Goal: Task Accomplishment & Management: Manage account settings

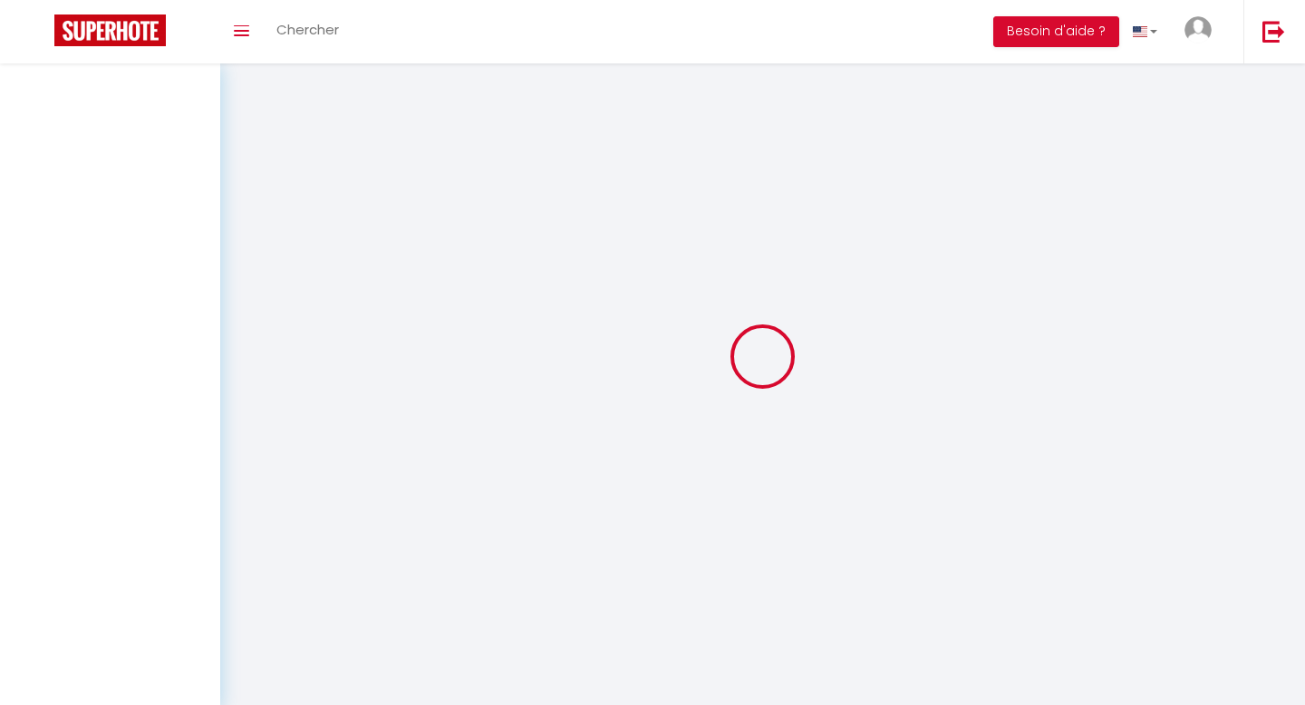
scroll to position [63, 0]
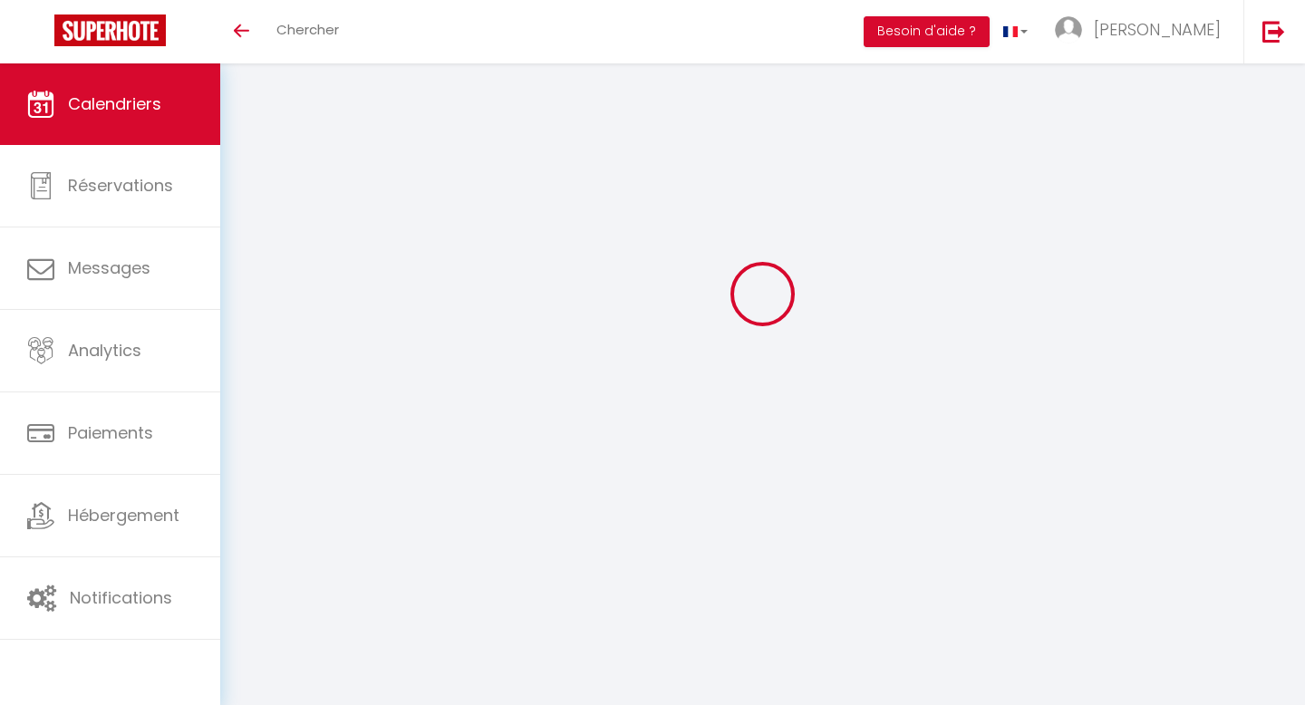
select select
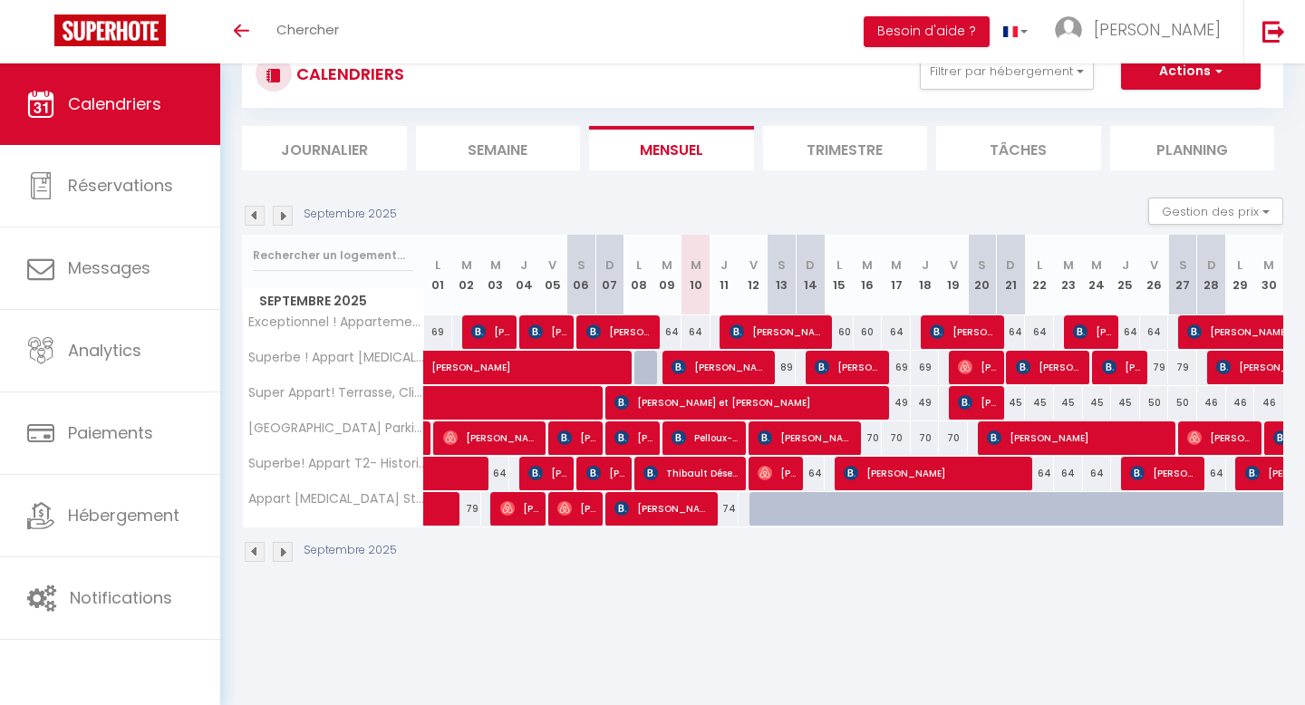
scroll to position [0, 0]
click at [699, 329] on div "64" at bounding box center [696, 332] width 29 height 34
type input "64"
type input "Mer 10 Septembre 2025"
type input "Jeu 11 Septembre 2025"
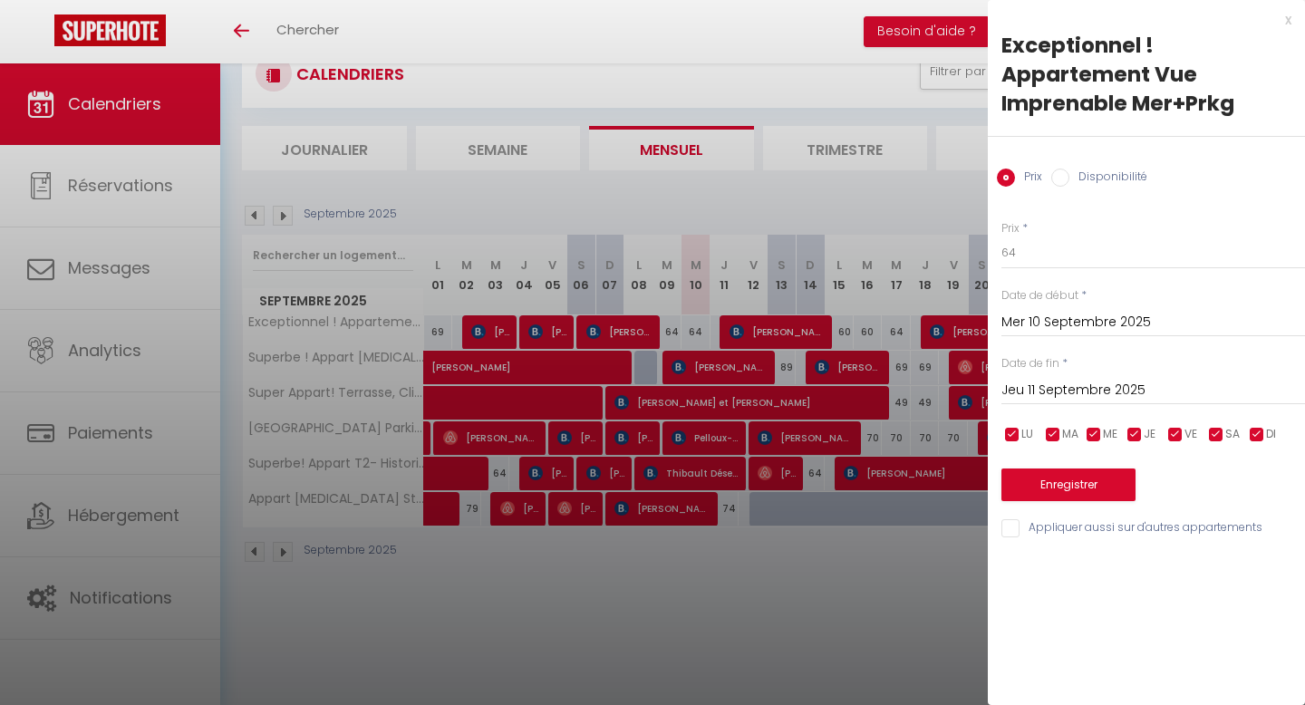
click at [1092, 182] on label "Disponibilité" at bounding box center [1108, 179] width 78 height 20
click at [1069, 182] on input "Disponibilité" at bounding box center [1060, 178] width 18 height 18
radio input "true"
radio input "false"
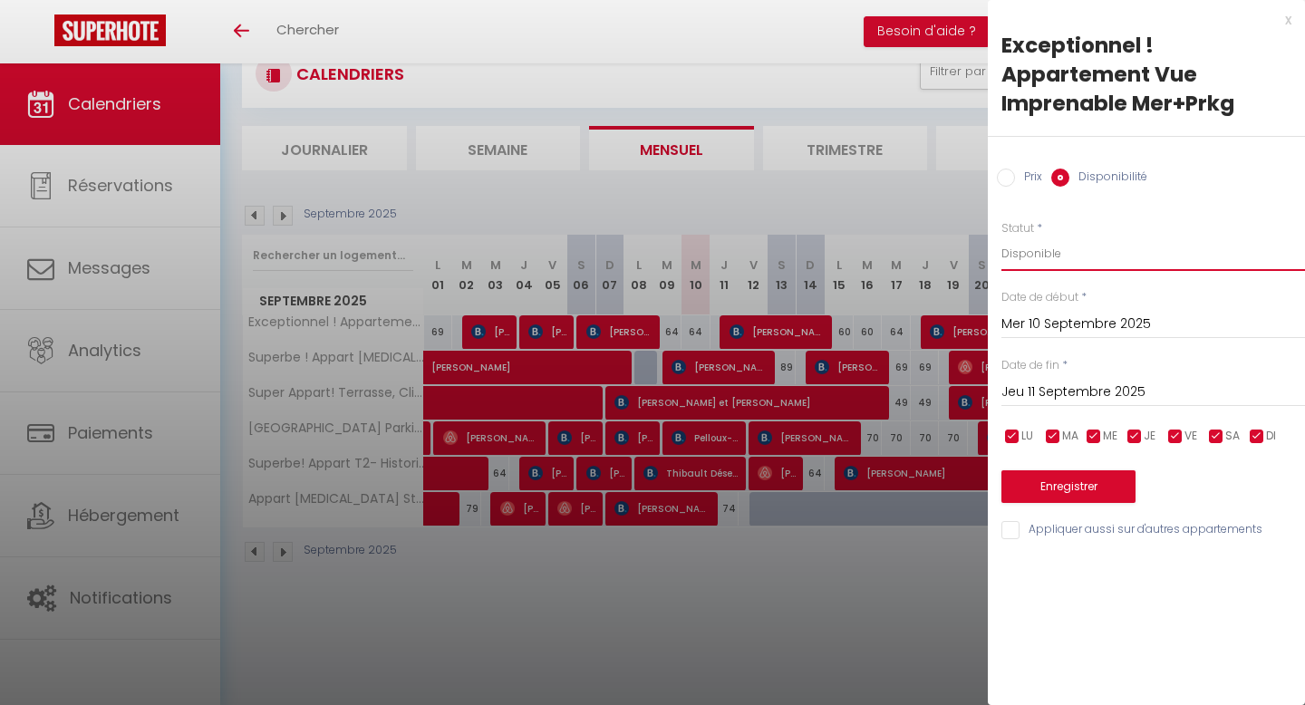
click at [1035, 259] on select "Disponible Indisponible" at bounding box center [1153, 254] width 304 height 34
select select "0"
click at [1062, 478] on button "Enregistrer" at bounding box center [1068, 486] width 134 height 33
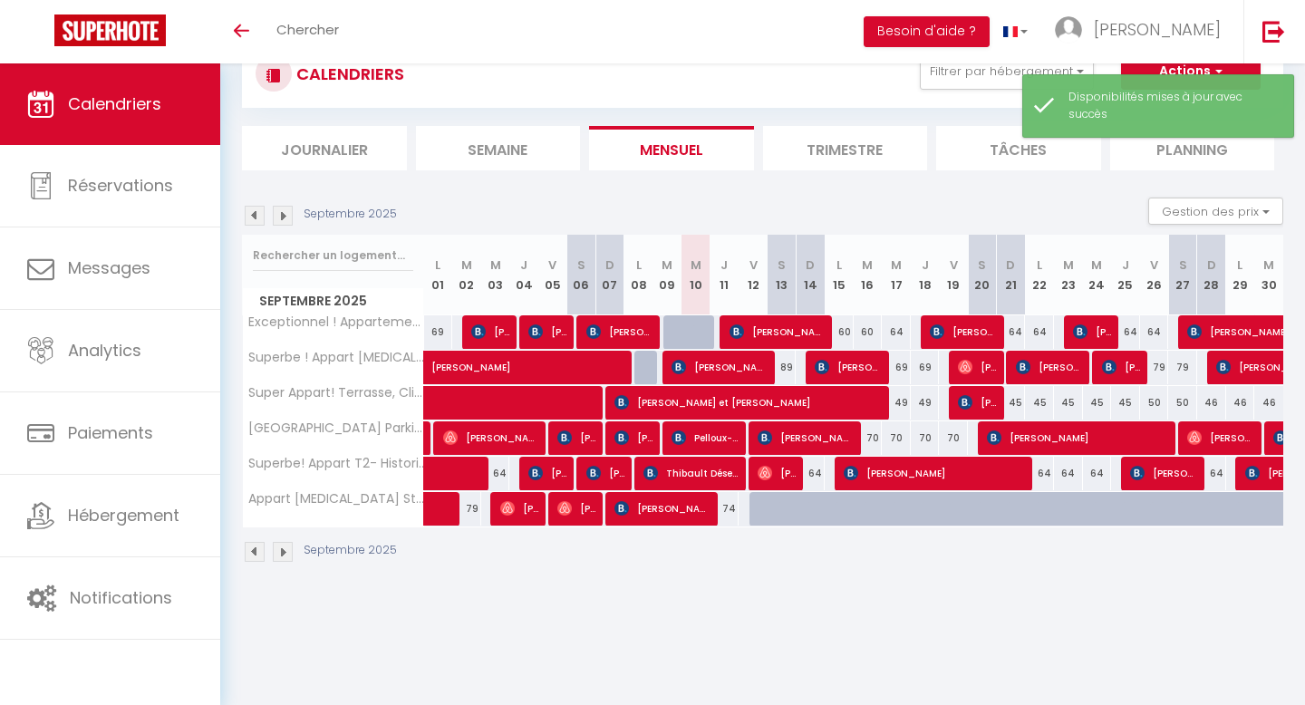
click at [783, 372] on div "89" at bounding box center [782, 368] width 29 height 34
select select "1"
type input "[PERSON_NAME] 13 Septembre 2025"
type input "Dim 14 Septembre 2025"
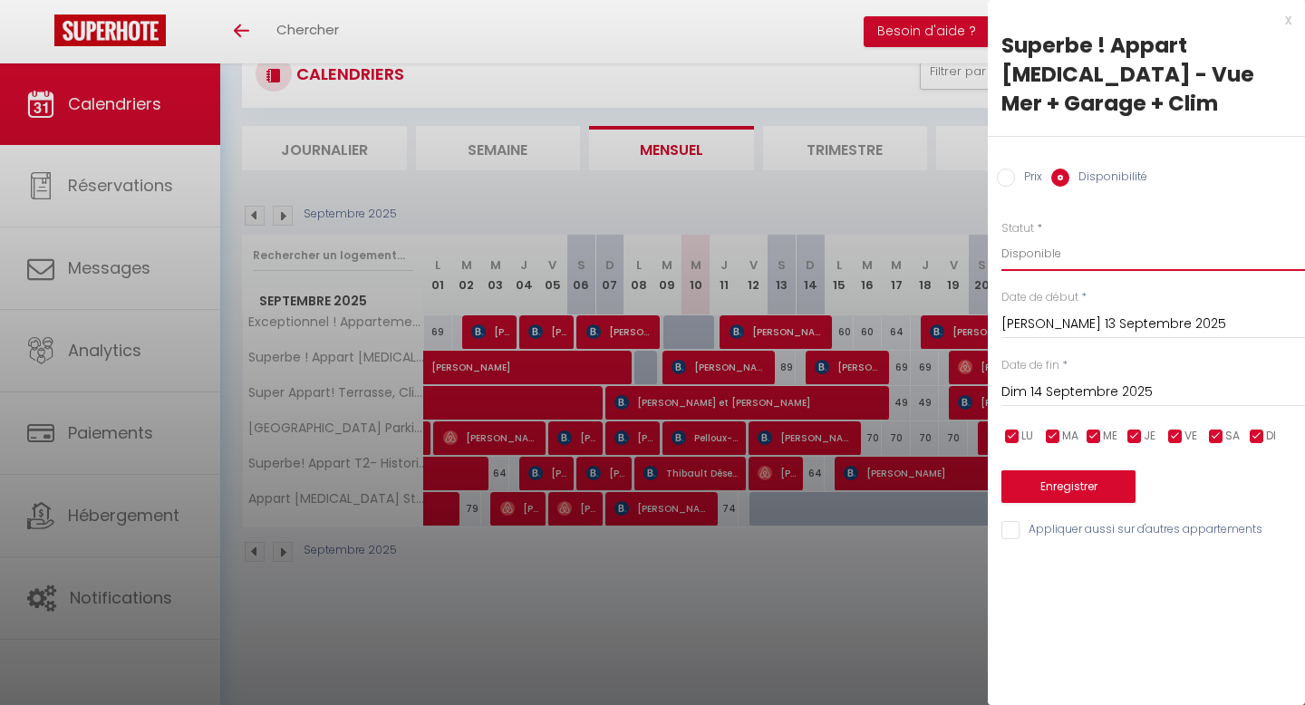
click at [1050, 237] on select "Disponible Indisponible" at bounding box center [1153, 254] width 304 height 34
select select "0"
click at [1060, 470] on button "Enregistrer" at bounding box center [1068, 486] width 134 height 33
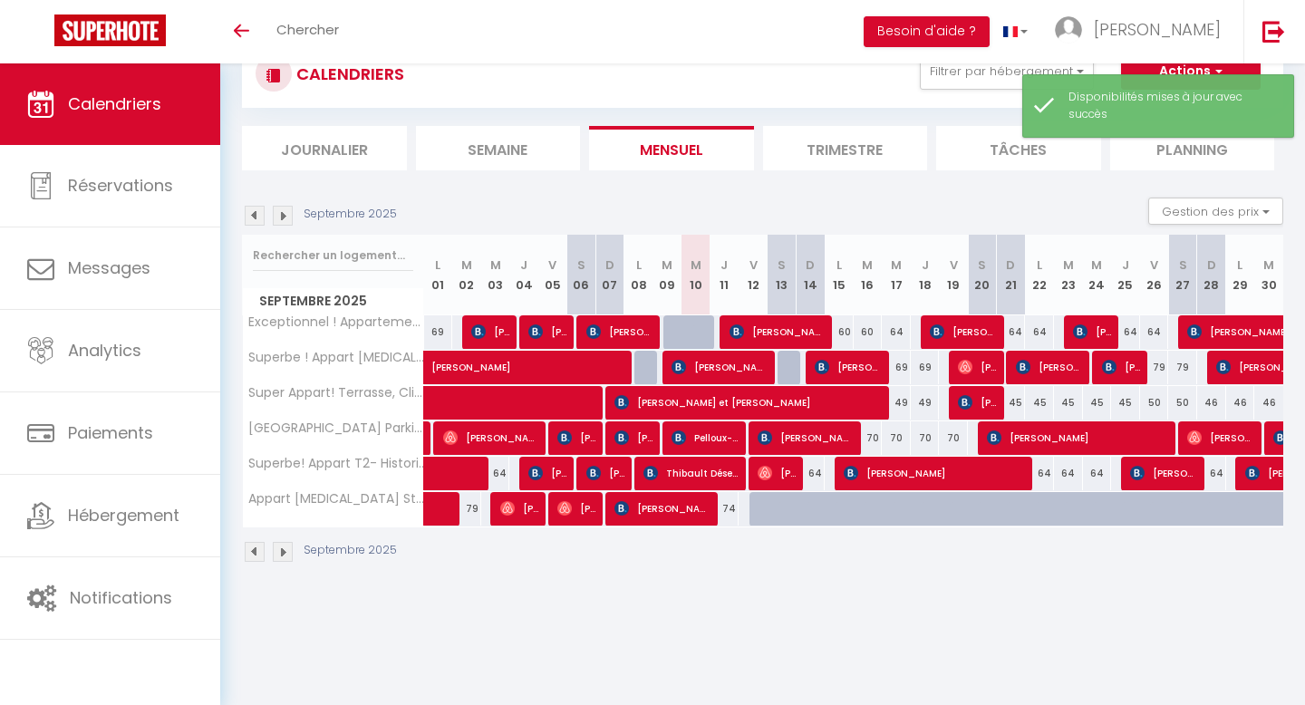
click at [824, 479] on div "79" at bounding box center [839, 474] width 30 height 34
click at [819, 479] on div "64" at bounding box center [810, 474] width 29 height 34
select select "1"
type input "Dim 14 Septembre 2025"
type input "Lun 15 Septembre 2025"
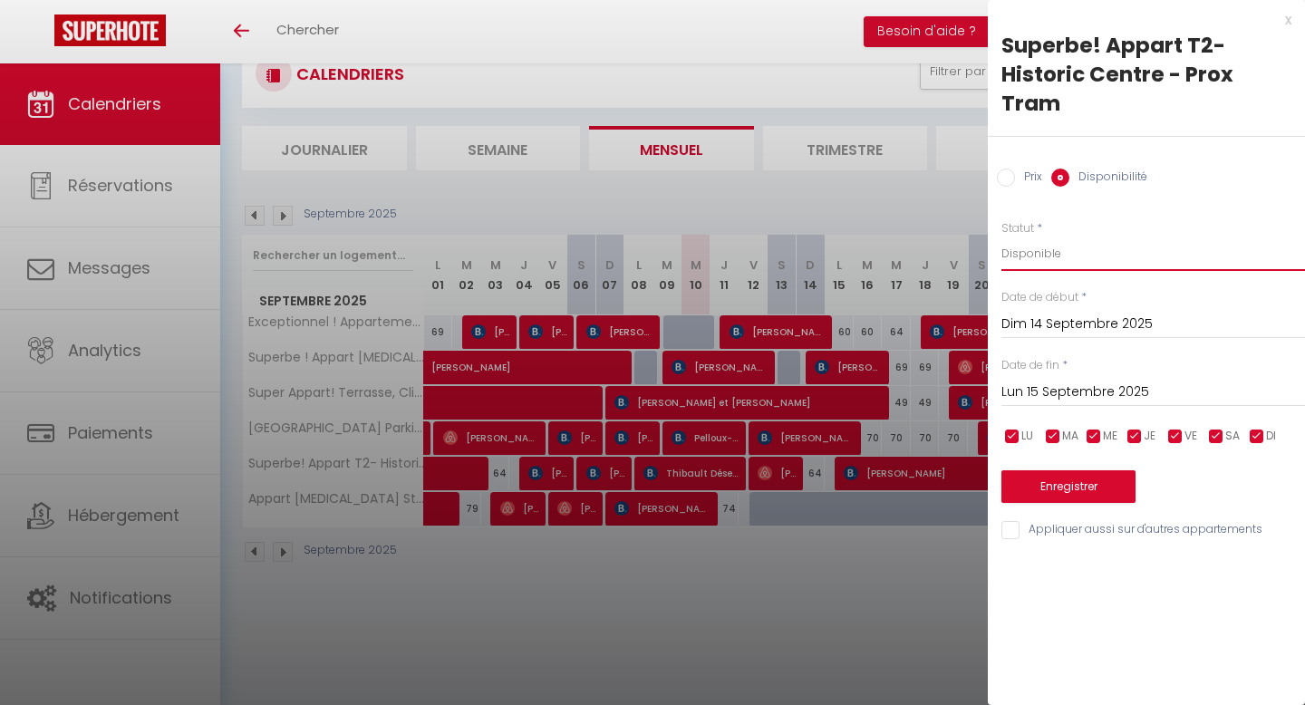
click at [1063, 252] on select "Disponible Indisponible" at bounding box center [1153, 254] width 304 height 34
select select "0"
click at [1054, 527] on input "Appliquer aussi sur d'autres appartements" at bounding box center [1153, 530] width 304 height 18
checkbox input "false"
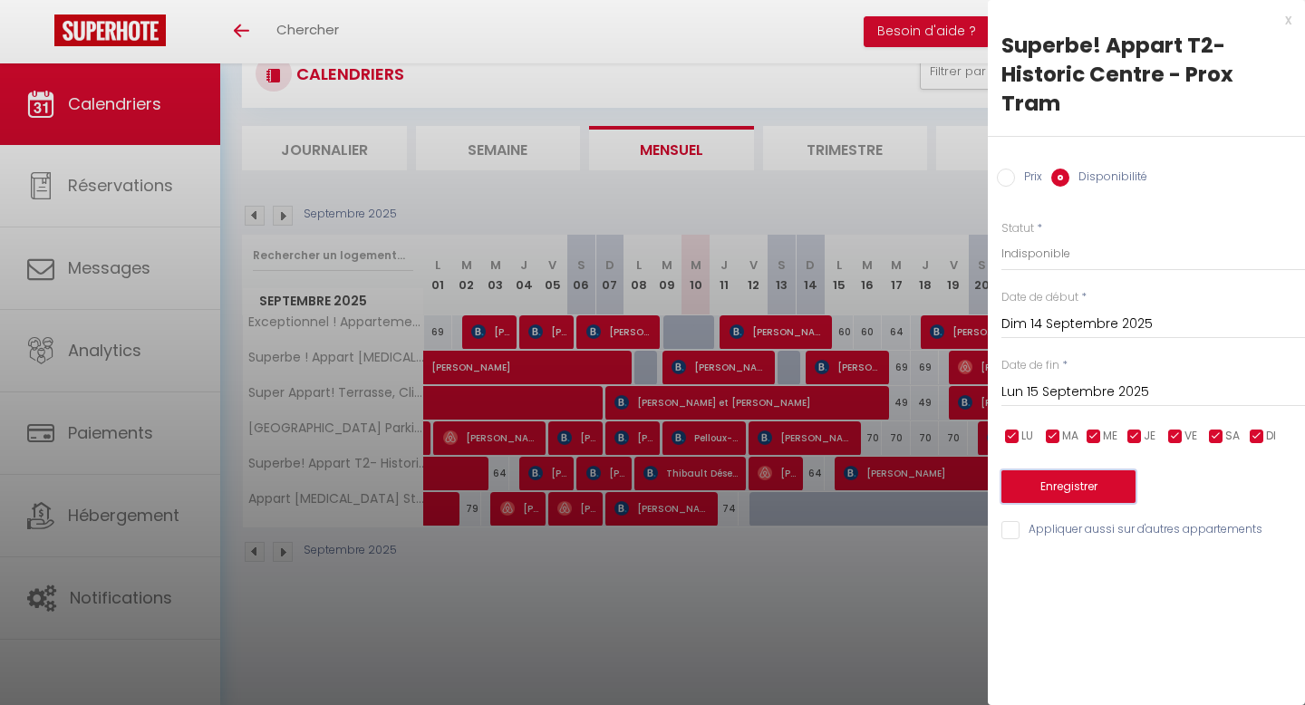
click at [1060, 486] on button "Enregistrer" at bounding box center [1068, 486] width 134 height 33
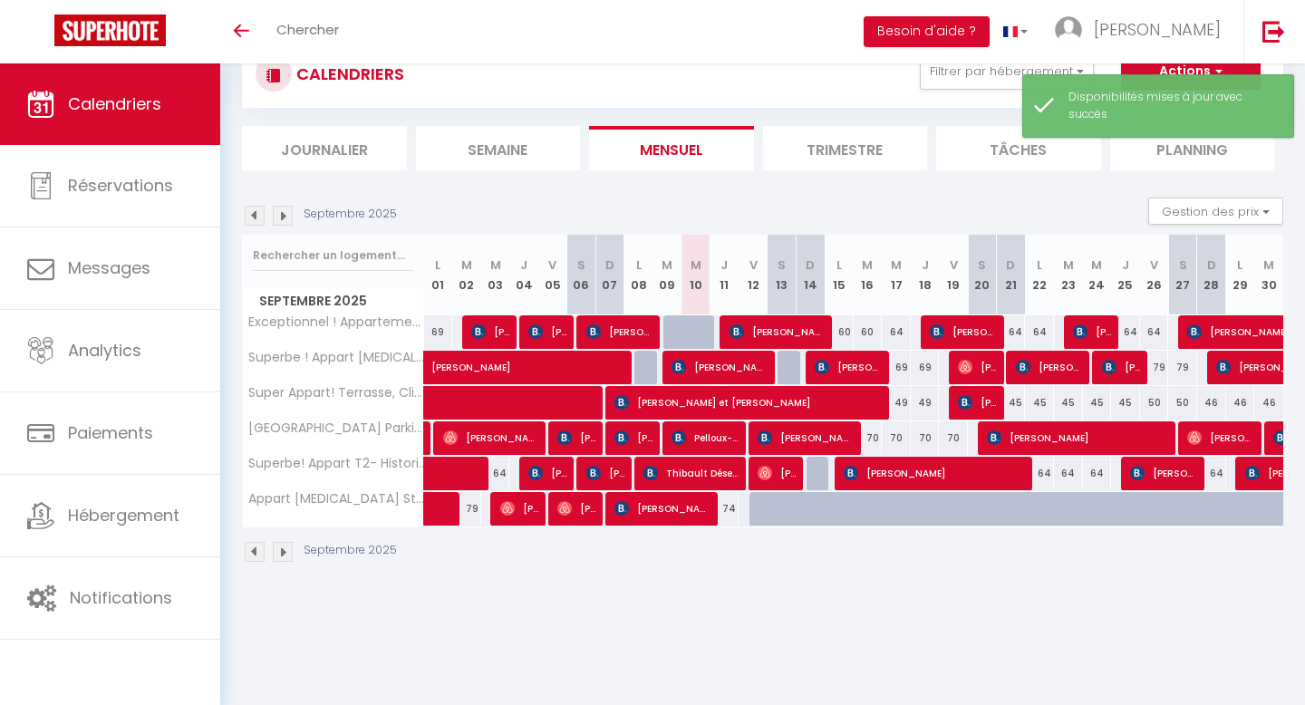
scroll to position [63, 0]
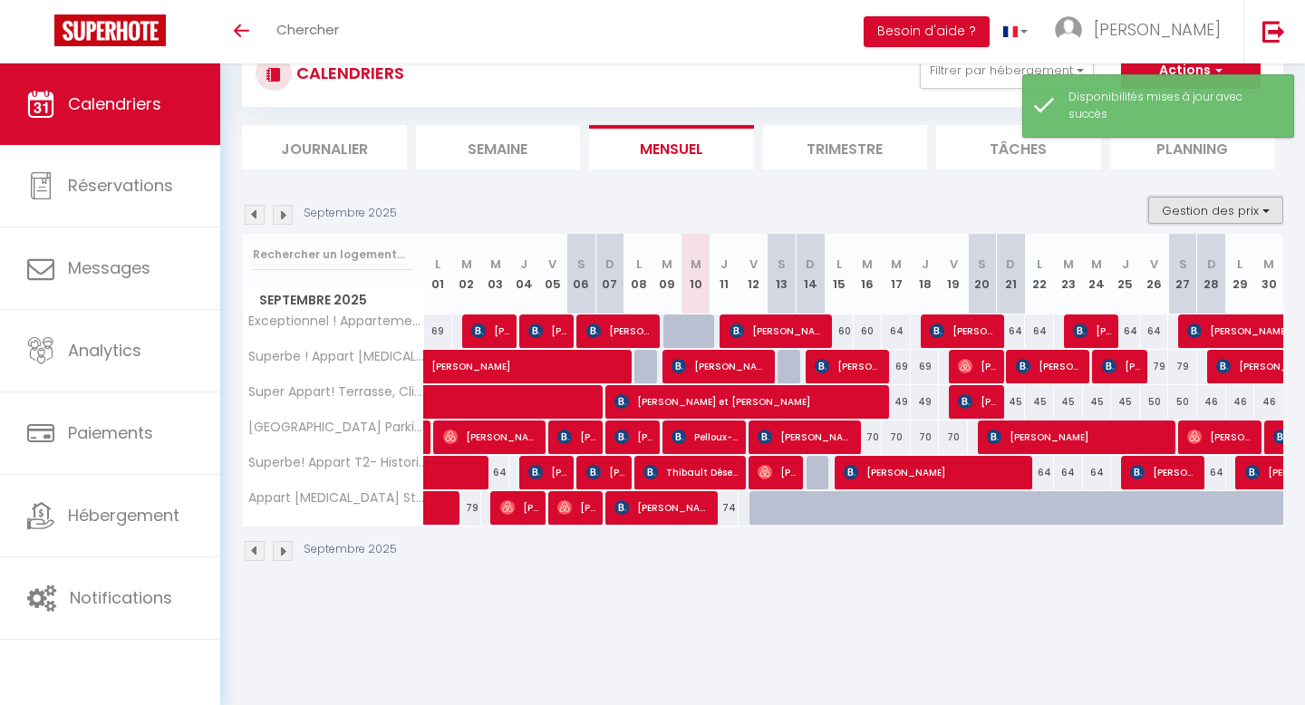
click at [1239, 218] on button "Gestion des prix" at bounding box center [1215, 210] width 135 height 27
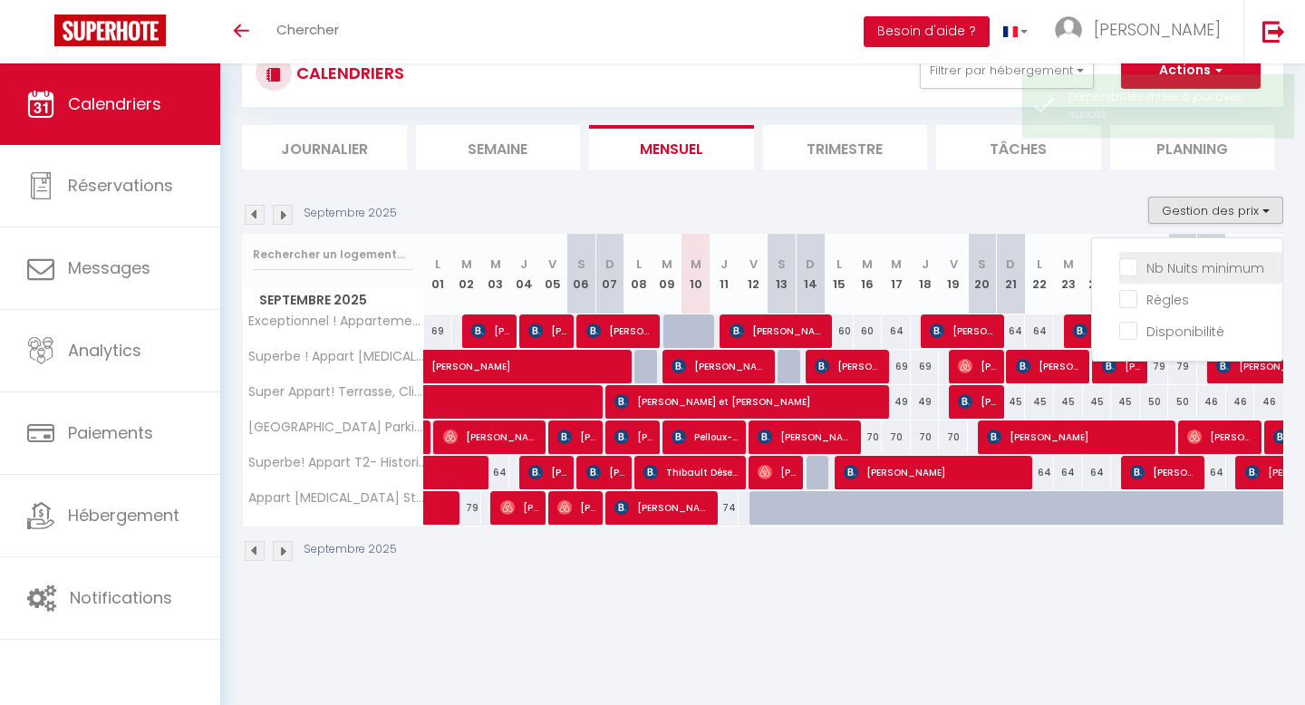
click at [1192, 265] on input "Nb Nuits minimum" at bounding box center [1200, 266] width 163 height 18
checkbox input "true"
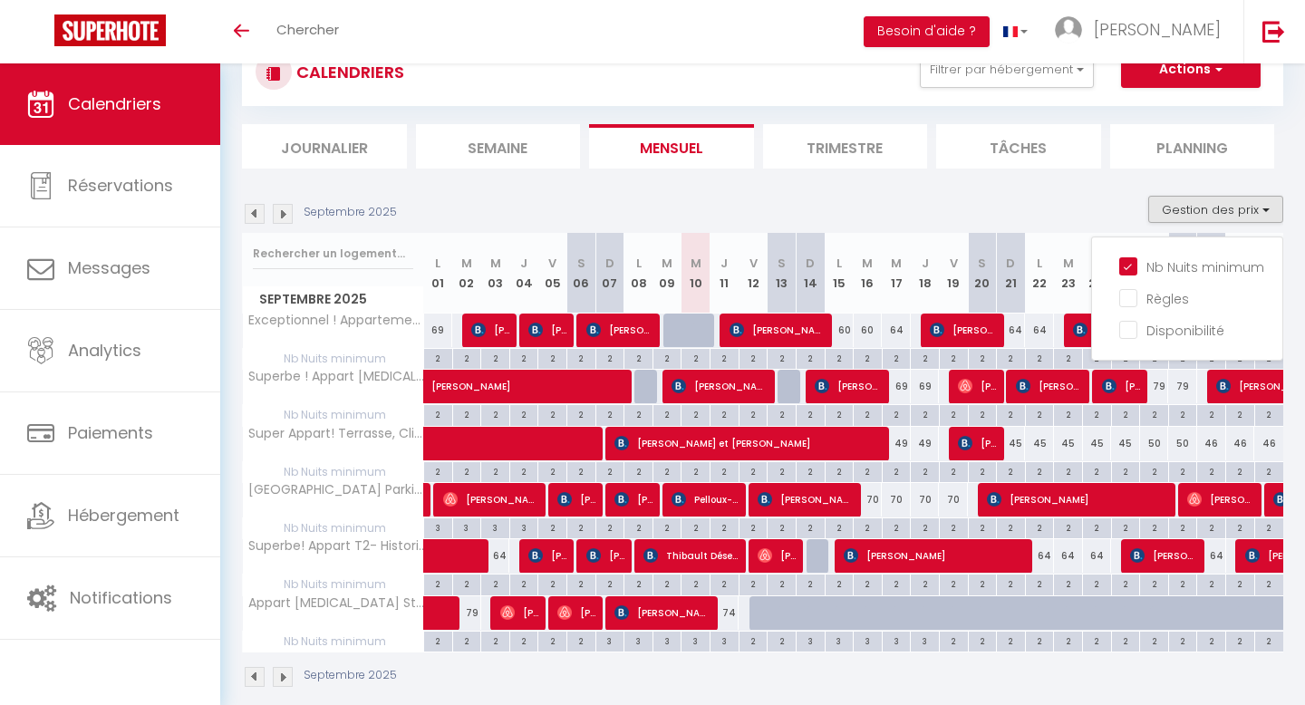
scroll to position [60, 0]
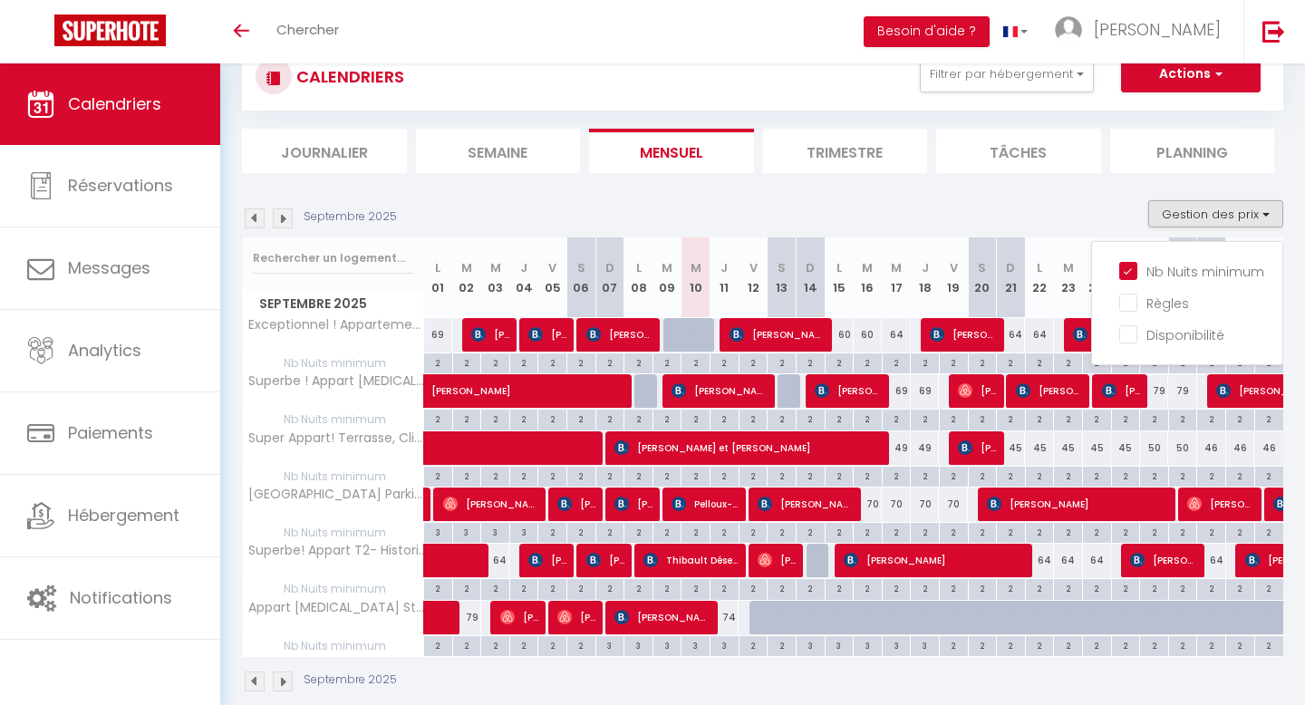
click at [893, 323] on div "64" at bounding box center [896, 335] width 29 height 34
select select "1"
type input "Mer 17 Septembre 2025"
type input "Jeu 18 Septembre 2025"
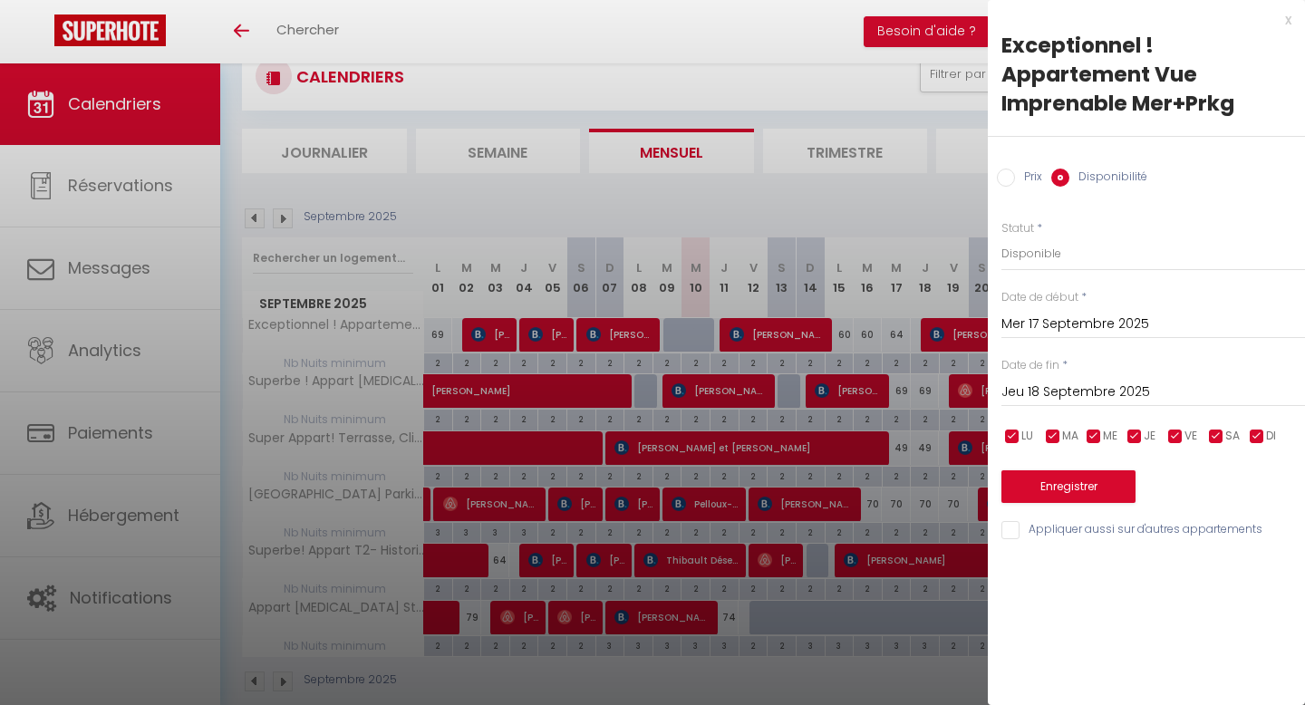
click at [1014, 179] on input "Prix" at bounding box center [1006, 178] width 18 height 18
radio input "true"
radio input "false"
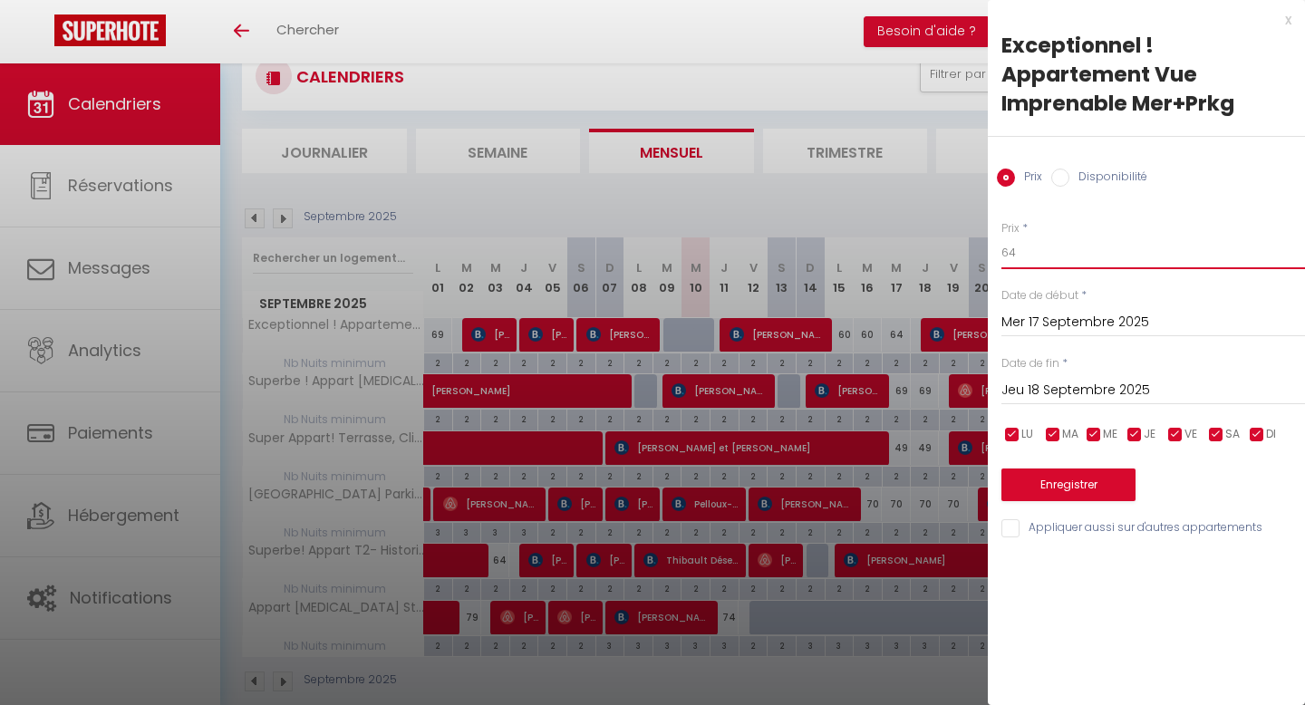
click at [1025, 255] on input "64" at bounding box center [1153, 253] width 304 height 33
type input "60"
click at [1059, 474] on button "Enregistrer" at bounding box center [1068, 485] width 134 height 33
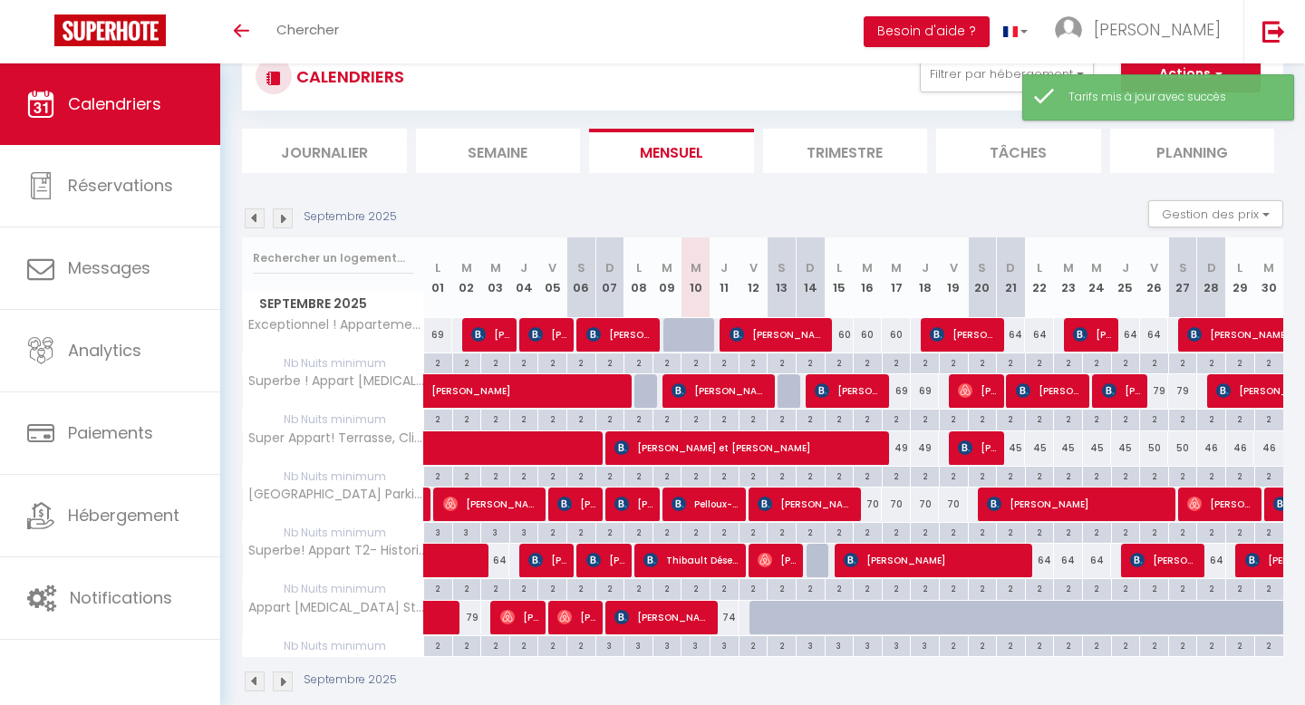
click at [1013, 332] on div "64" at bounding box center [1011, 335] width 29 height 34
type input "64"
type input "Dim 21 Septembre 2025"
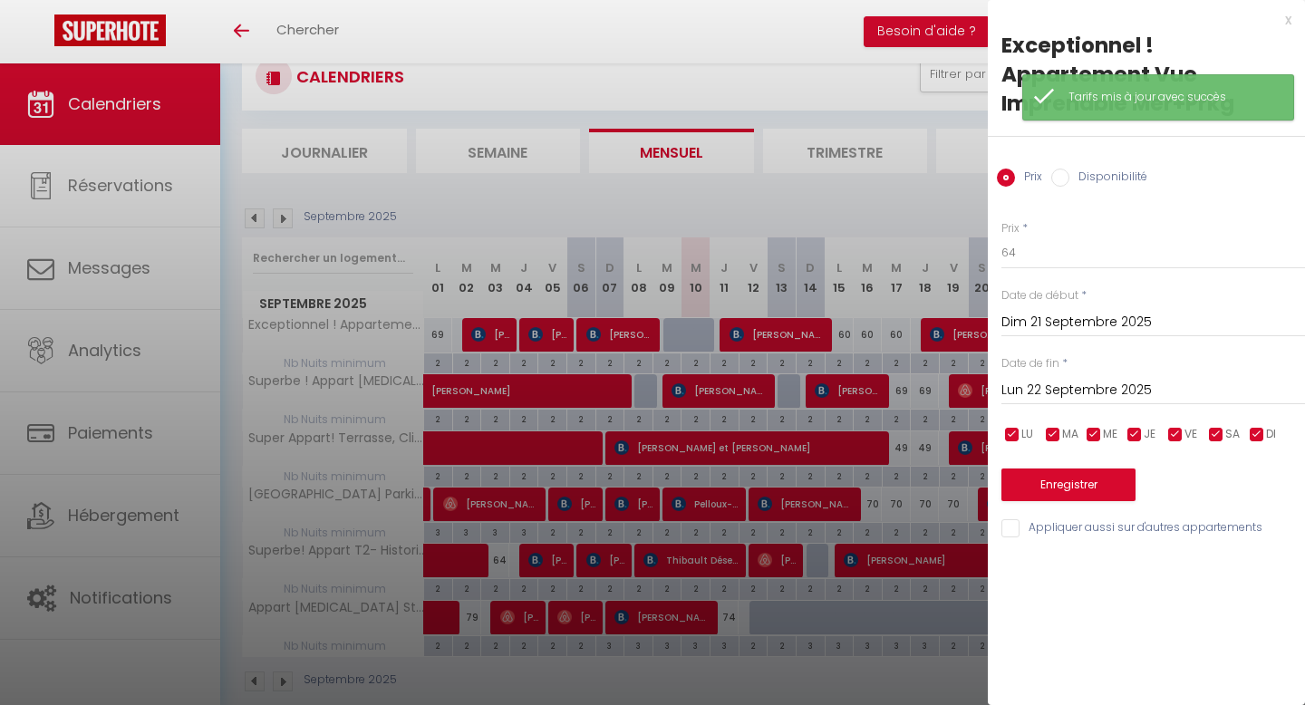
click at [1046, 385] on input "Lun 22 Septembre 2025" at bounding box center [1153, 391] width 304 height 24
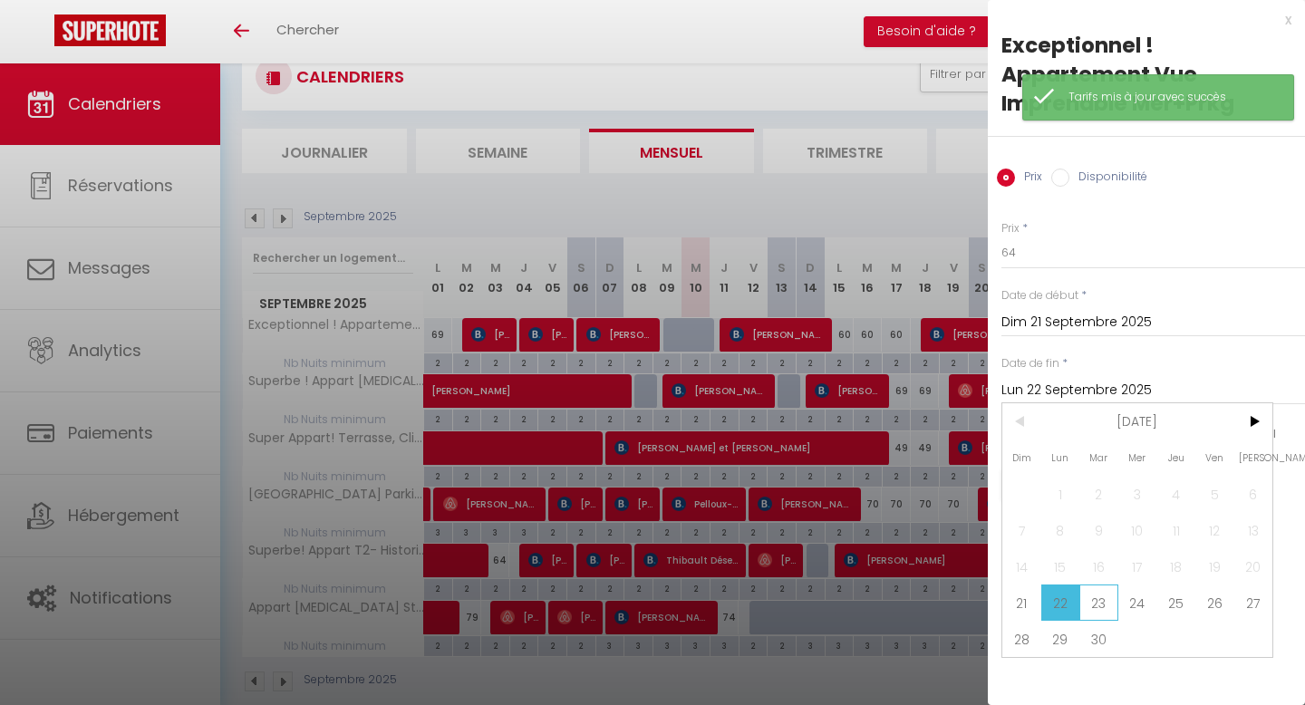
click at [1096, 603] on span "23" at bounding box center [1098, 603] width 39 height 36
type input "[DATE] Septembre 2025"
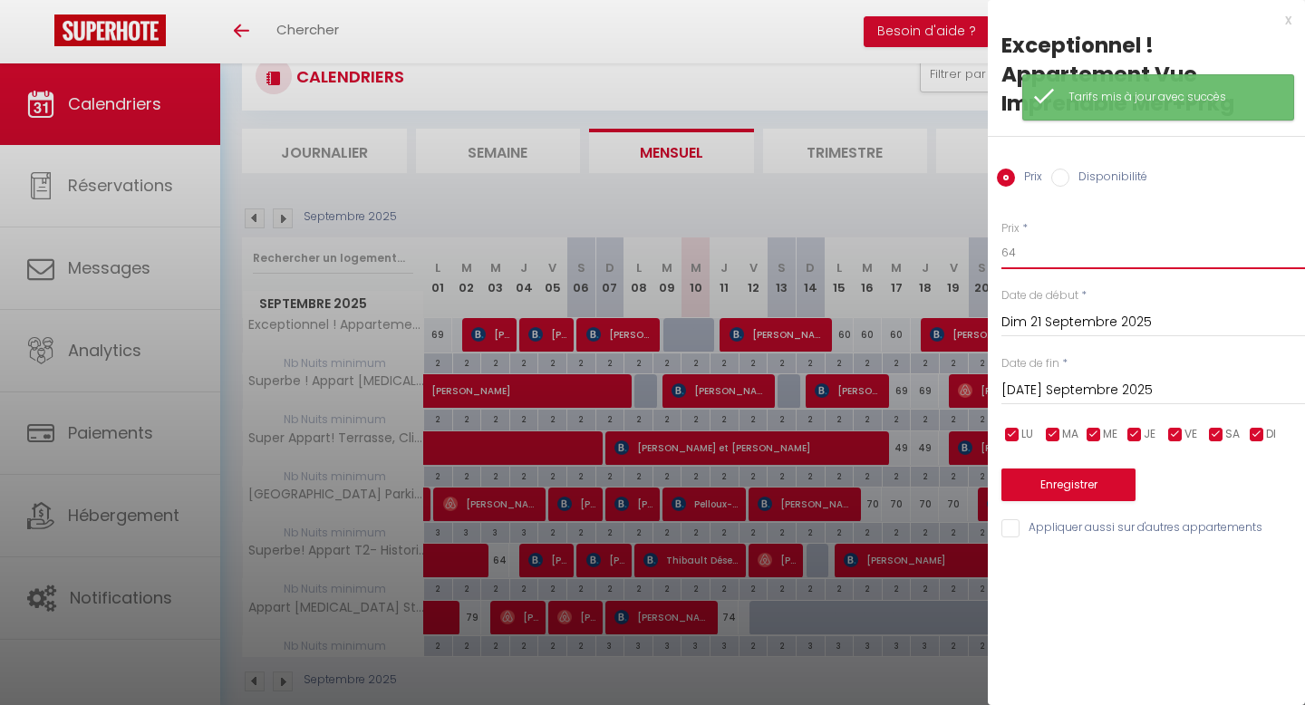
click at [1011, 259] on input "64" at bounding box center [1153, 253] width 304 height 33
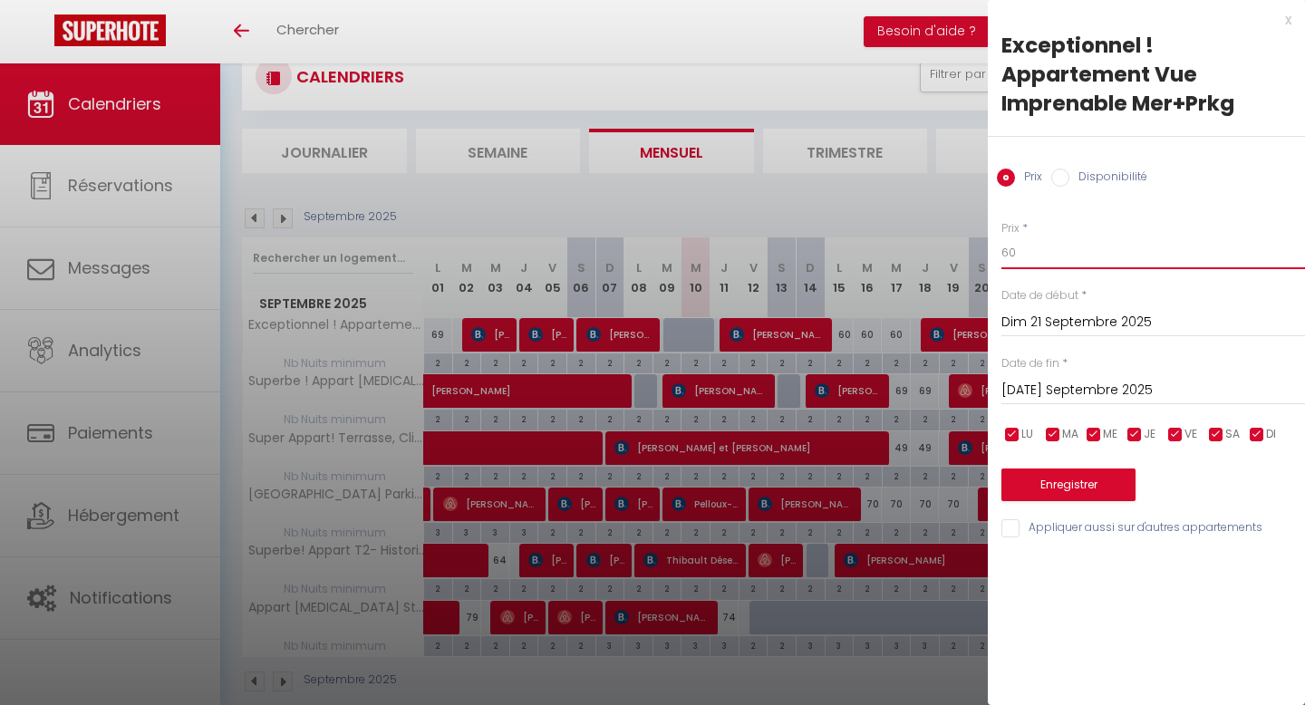
type input "60"
click at [1059, 479] on button "Enregistrer" at bounding box center [1068, 485] width 134 height 33
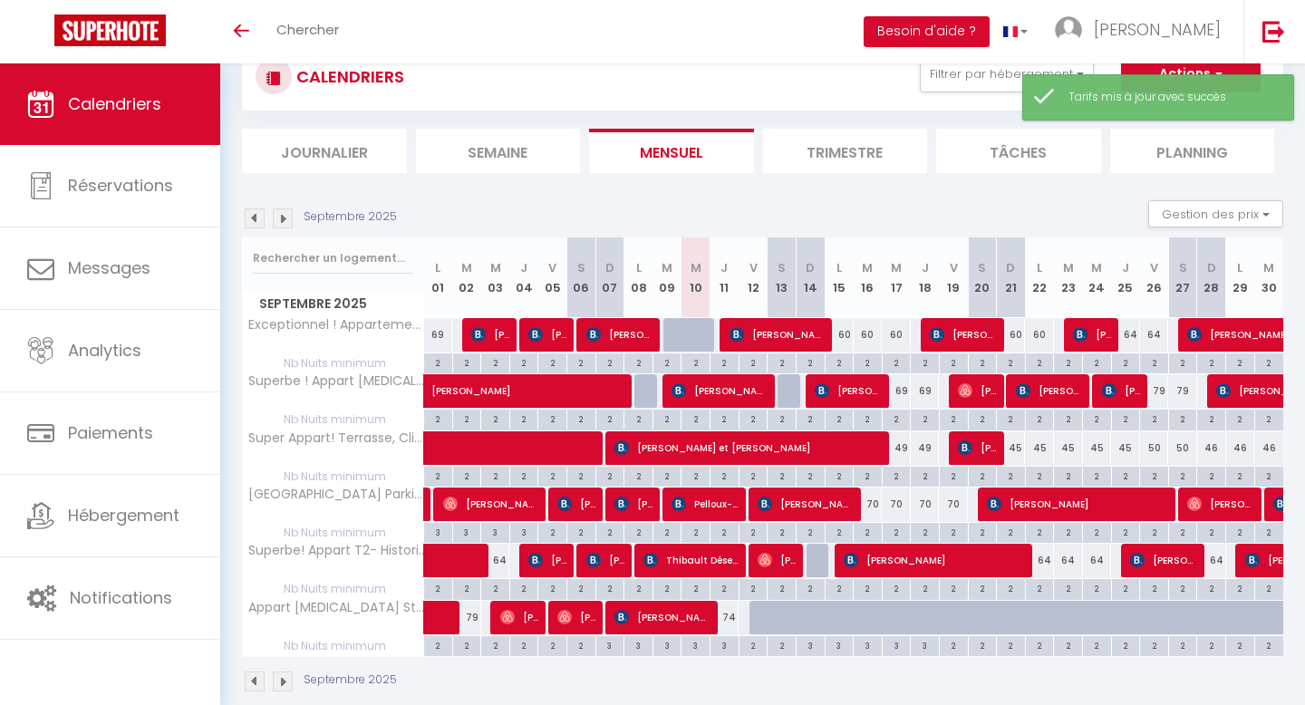
click at [1127, 334] on div "64" at bounding box center [1125, 335] width 29 height 34
type input "64"
type input "Jeu 25 Septembre 2025"
type input "Ven 26 Septembre 2025"
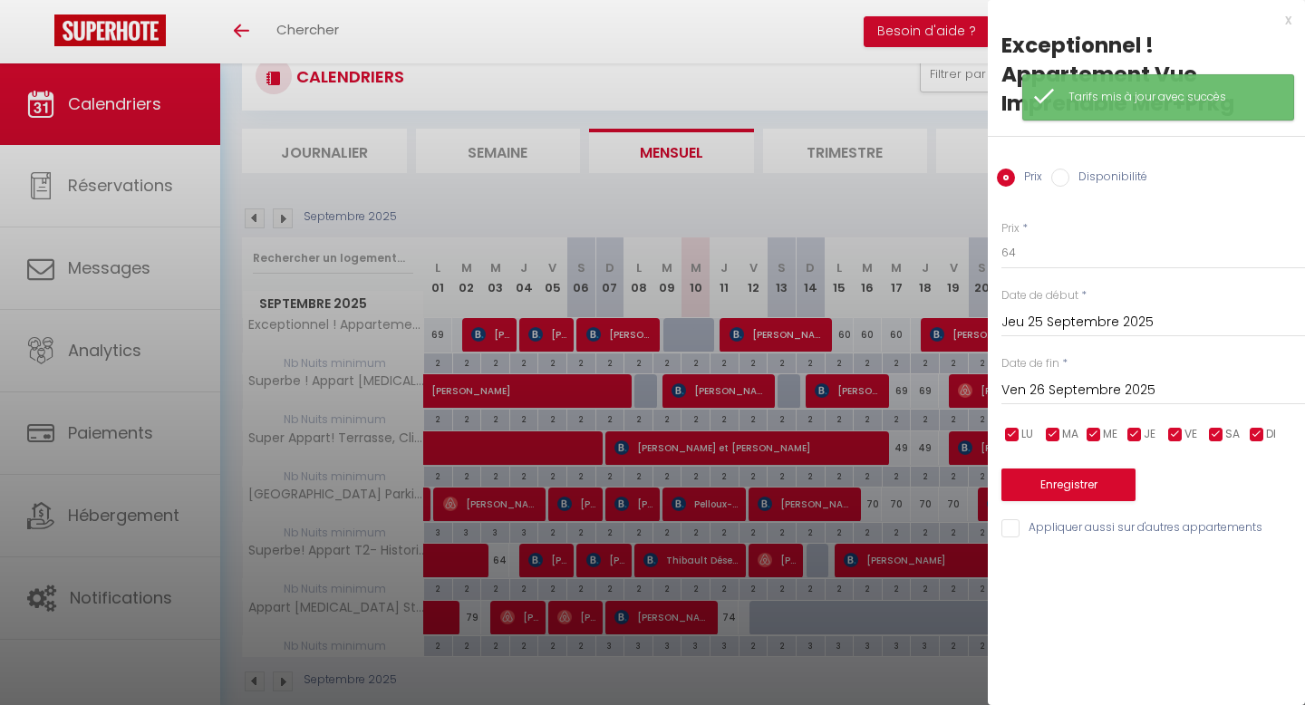
click at [1033, 388] on input "Ven 26 Septembre 2025" at bounding box center [1153, 391] width 304 height 24
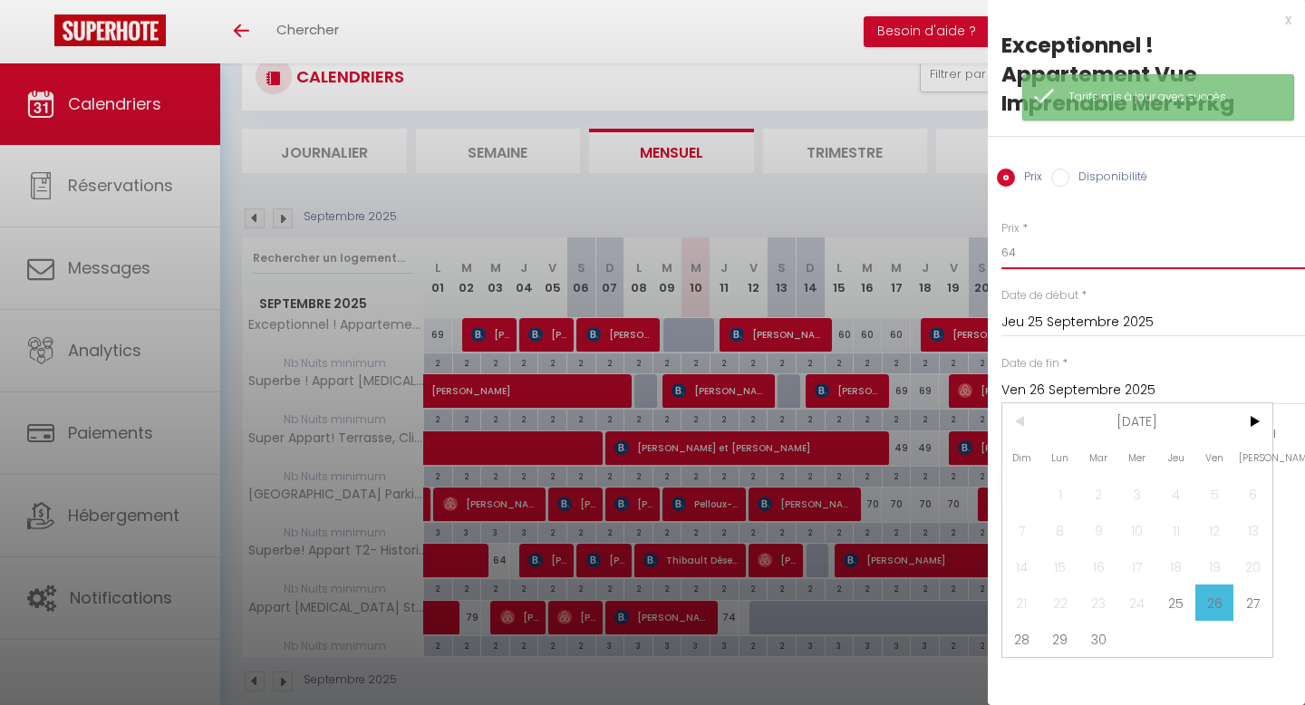
click at [1150, 247] on input "64" at bounding box center [1153, 253] width 304 height 33
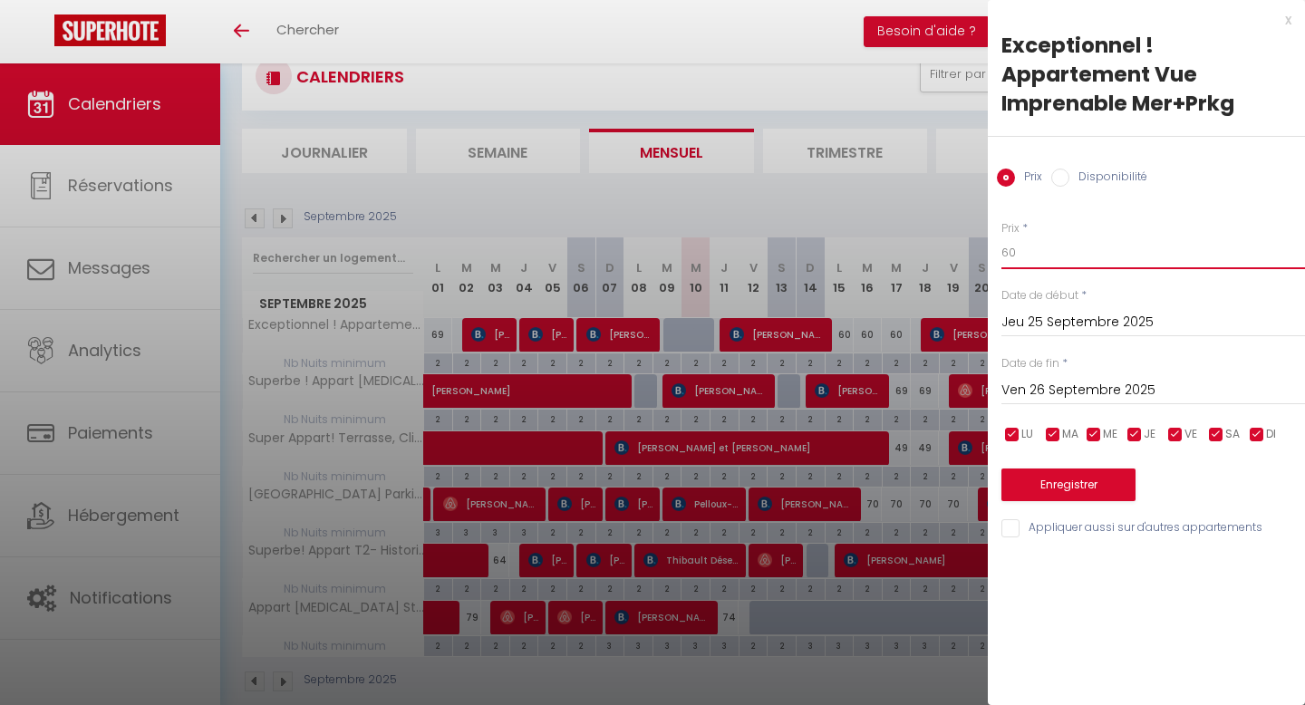
type input "60"
click at [1089, 480] on button "Enregistrer" at bounding box center [1068, 485] width 134 height 33
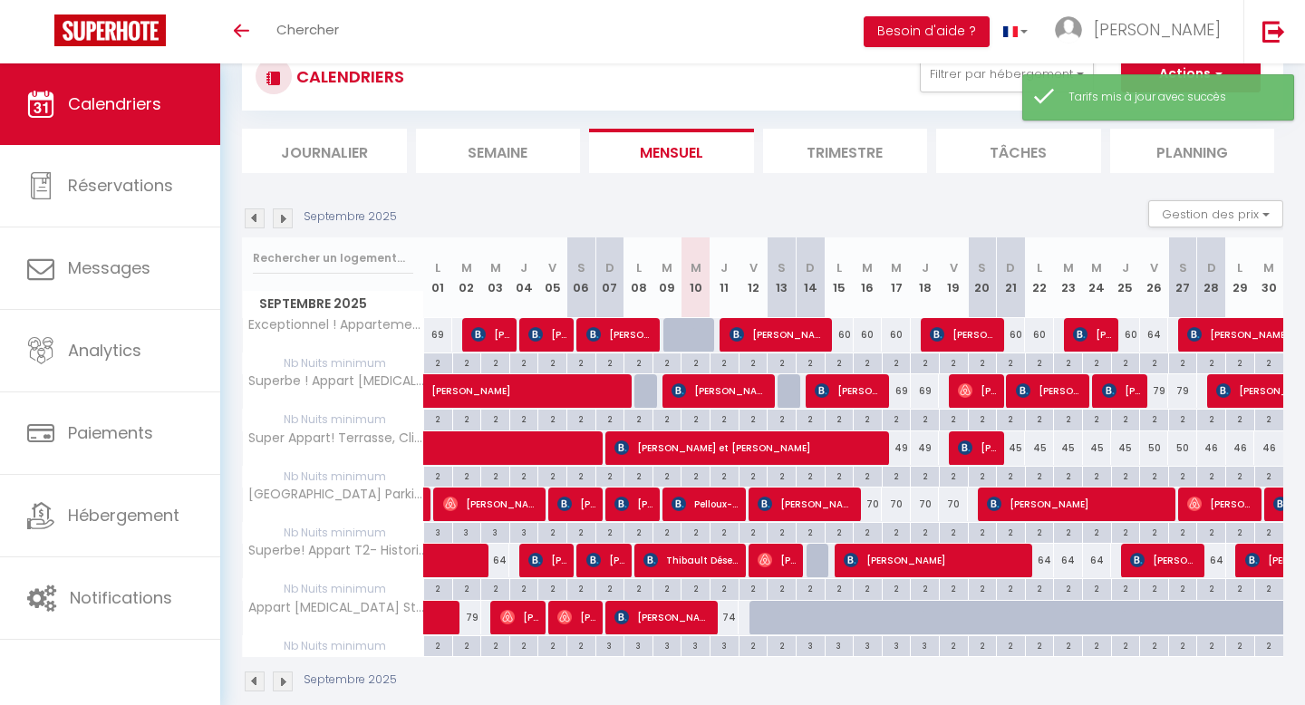
scroll to position [86, 0]
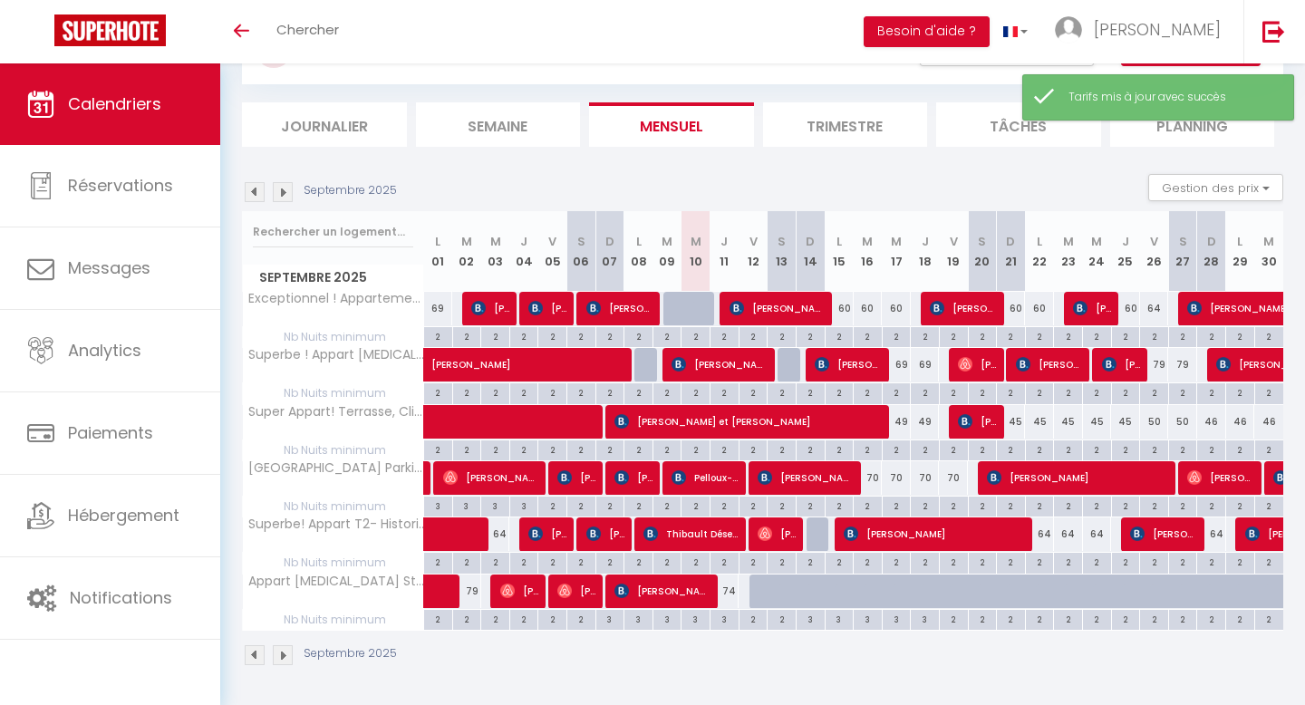
click at [1158, 310] on div "64" at bounding box center [1154, 309] width 29 height 34
type input "64"
type input "Ven 26 Septembre 2025"
type input "[PERSON_NAME] 27 Septembre 2025"
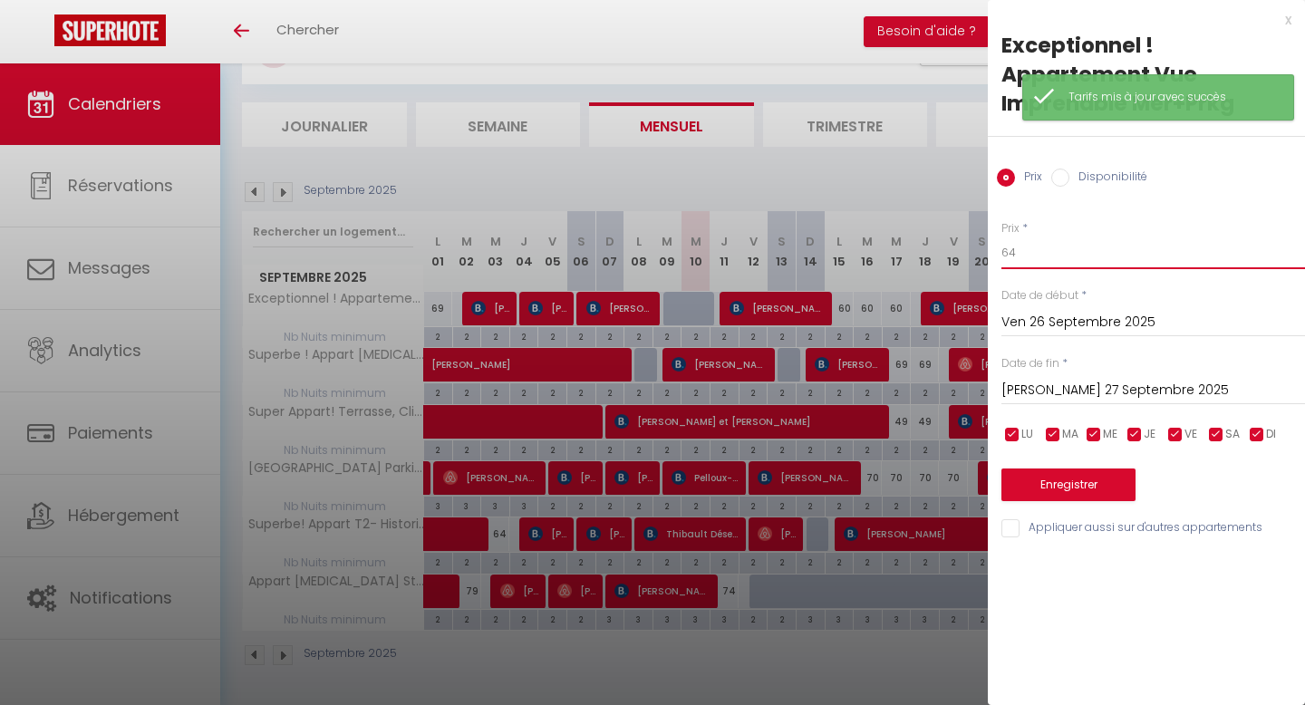
click at [1021, 254] on input "64" at bounding box center [1153, 253] width 304 height 33
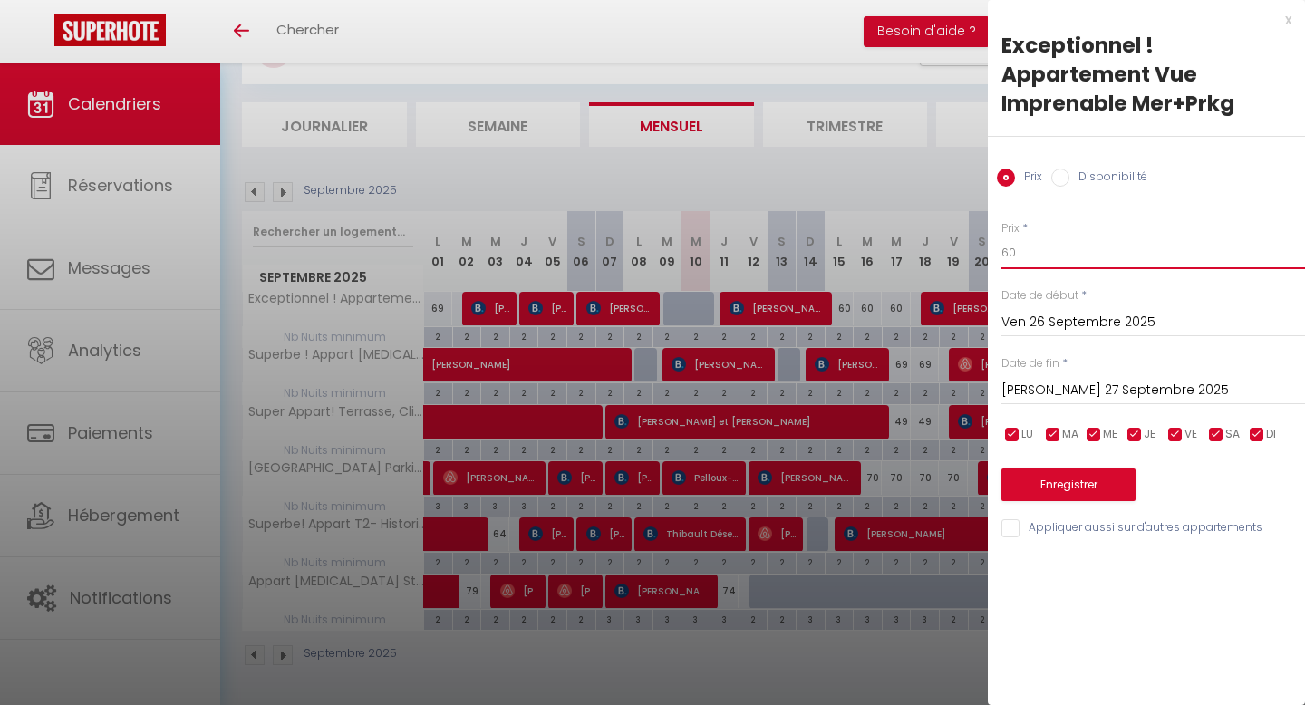
type input "60"
click at [1015, 478] on button "Enregistrer" at bounding box center [1068, 485] width 134 height 33
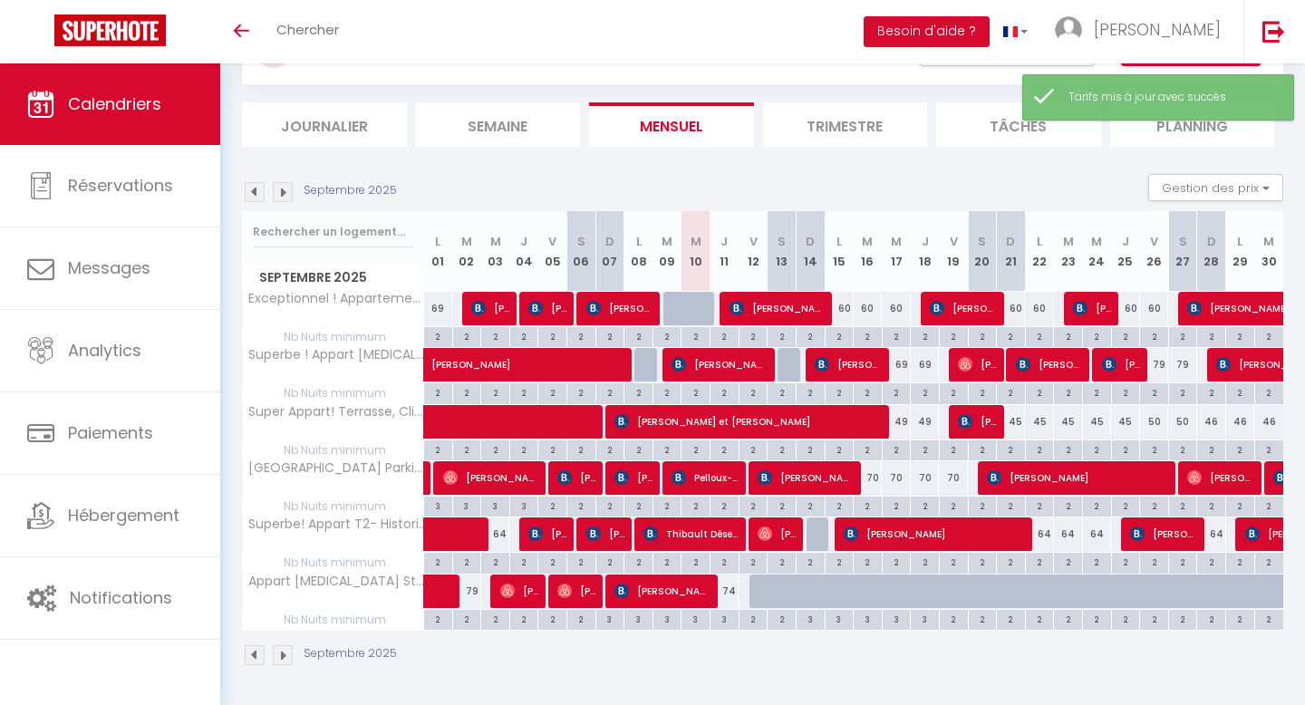
click at [905, 369] on div "69" at bounding box center [896, 365] width 29 height 34
type input "69"
type input "Mer 17 Septembre 2025"
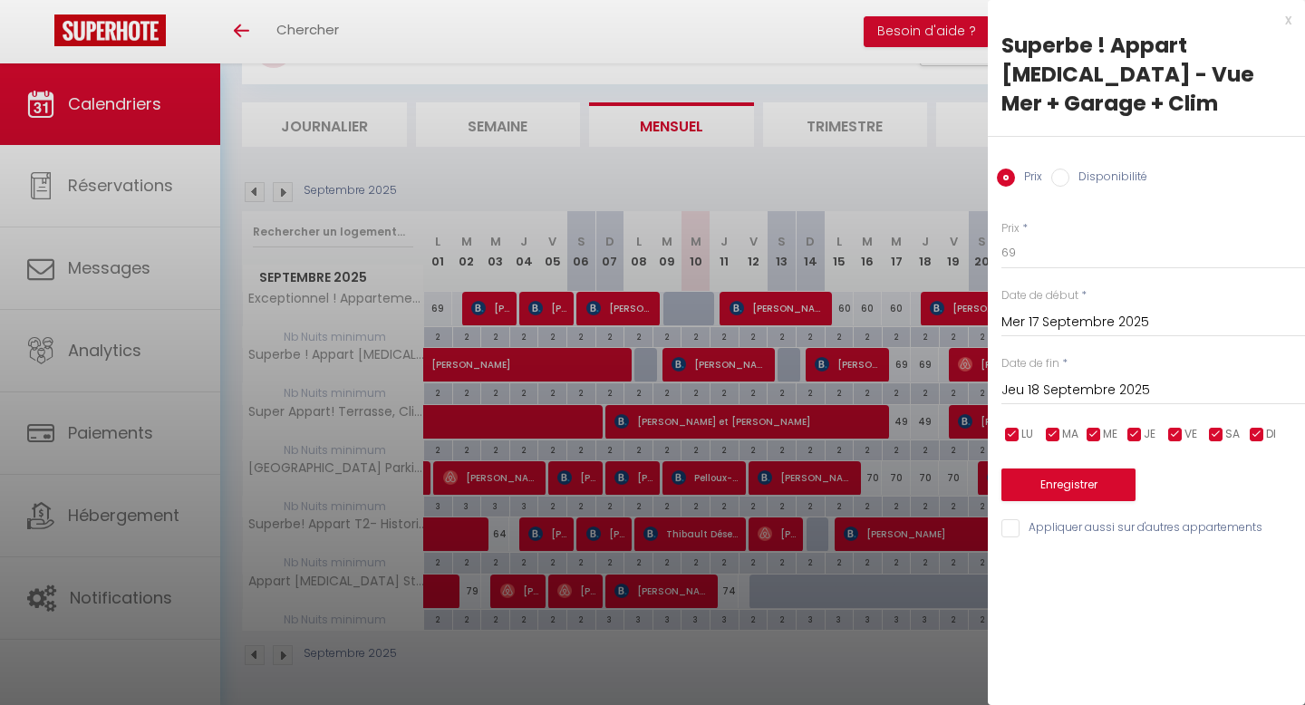
click at [999, 364] on div "Prix * 69 Statut * Disponible Indisponible Date de début * Mer 17 Septembre 202…" at bounding box center [1146, 369] width 317 height 343
click at [1040, 379] on input "Jeu 18 Septembre 2025" at bounding box center [1153, 391] width 304 height 24
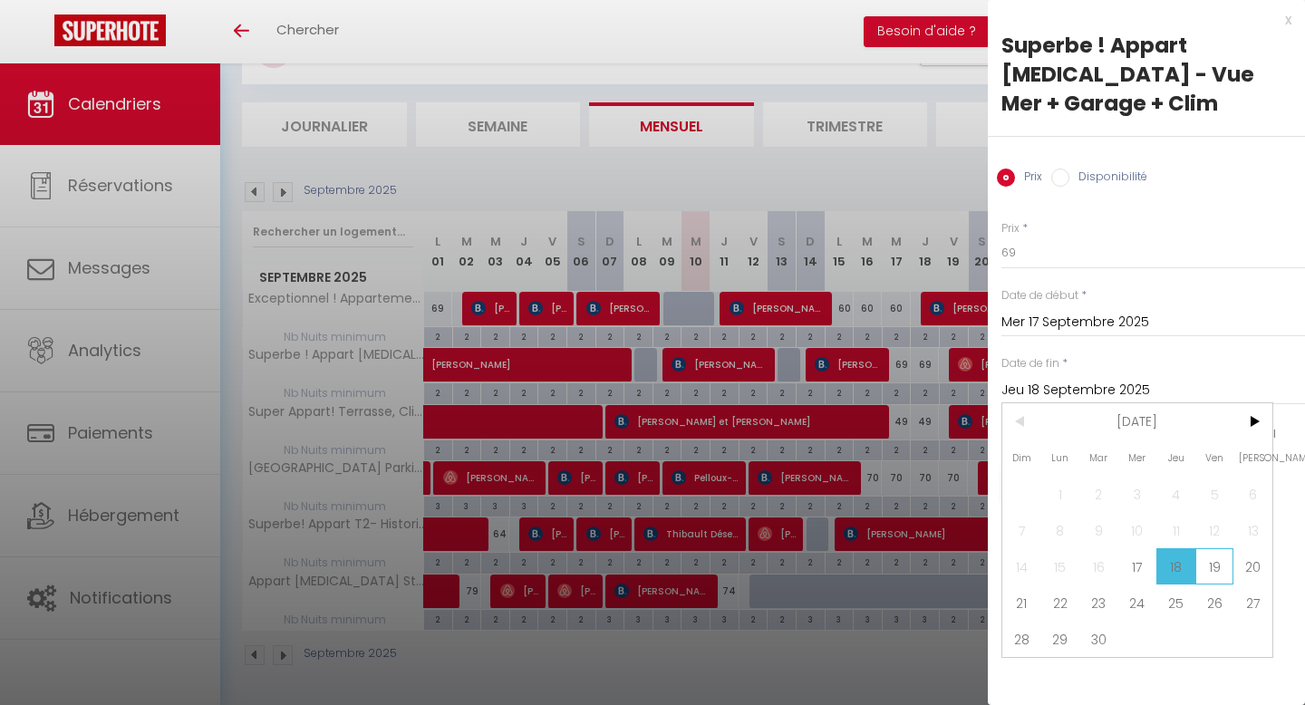
click at [1207, 548] on span "19" at bounding box center [1214, 566] width 39 height 36
type input "Ven 19 Septembre 2025"
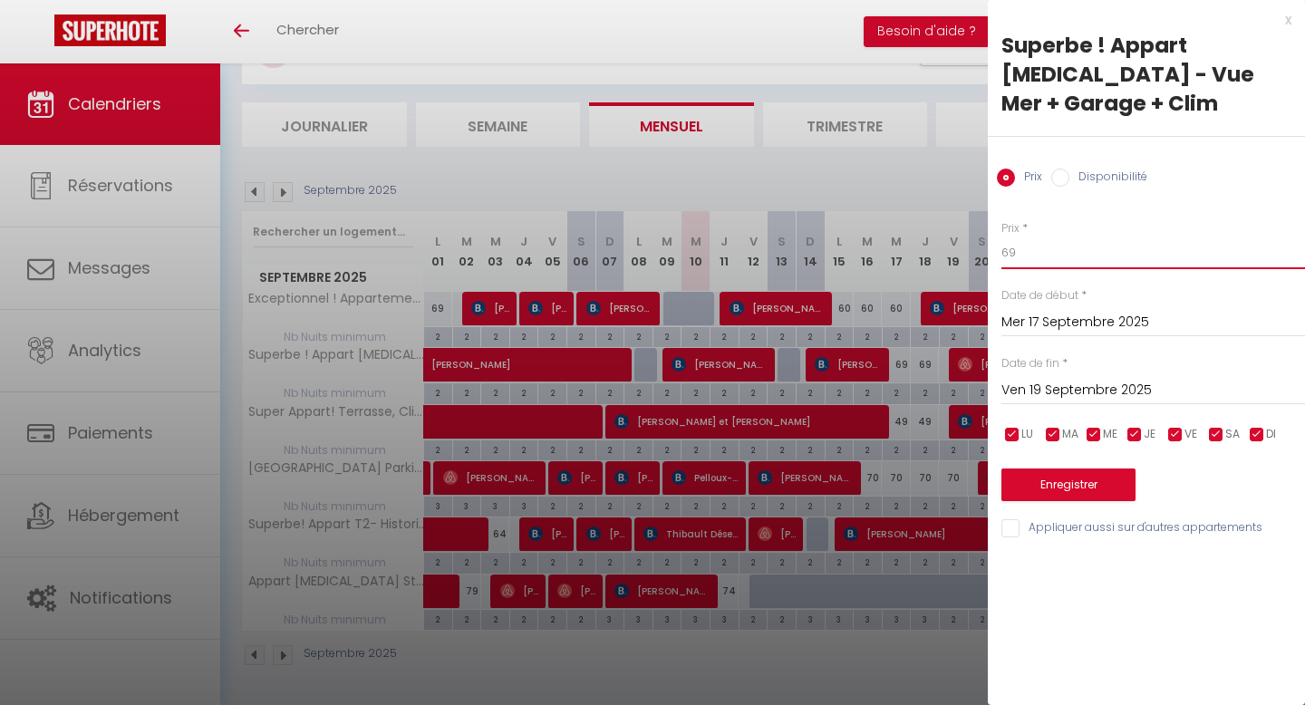
click at [1015, 237] on input "69" at bounding box center [1153, 253] width 304 height 33
type input "64"
click at [1068, 469] on button "Enregistrer" at bounding box center [1068, 485] width 134 height 33
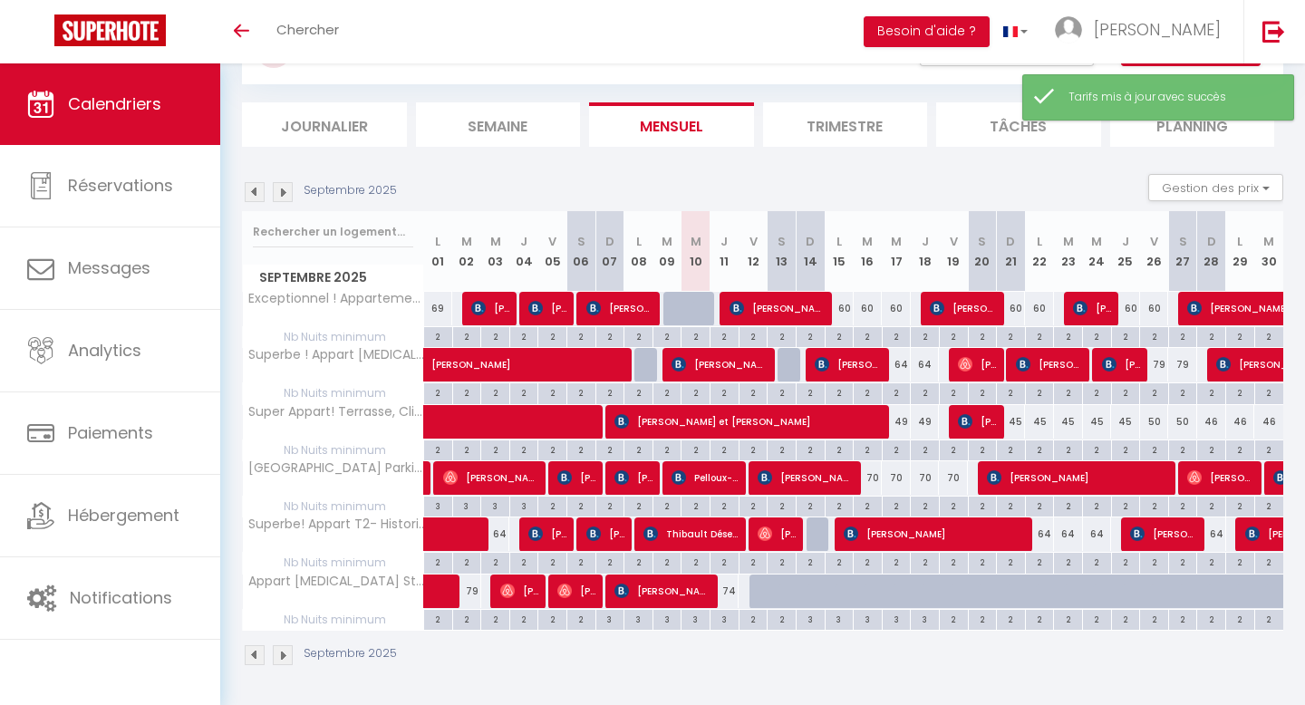
click at [874, 481] on div "70" at bounding box center [868, 478] width 29 height 34
type input "70"
type input "[DATE] Septembre 2025"
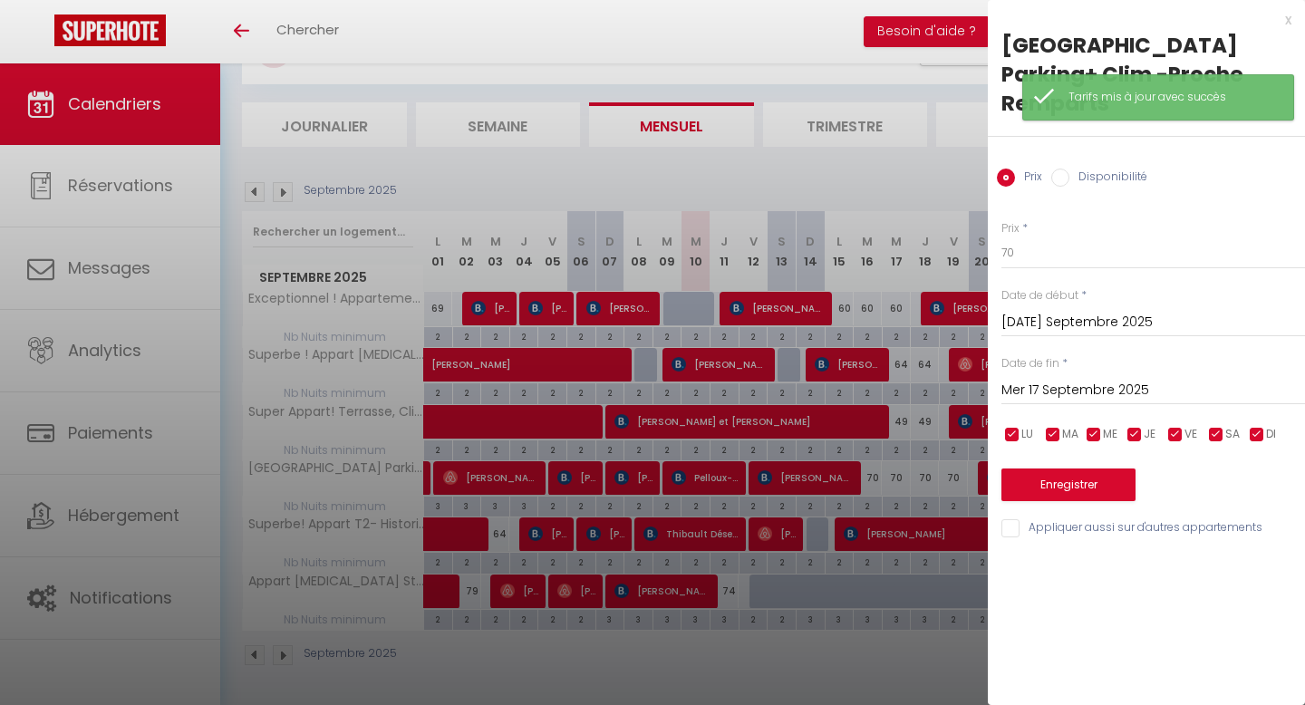
click at [1082, 393] on input "Mer 17 Septembre 2025" at bounding box center [1153, 391] width 304 height 24
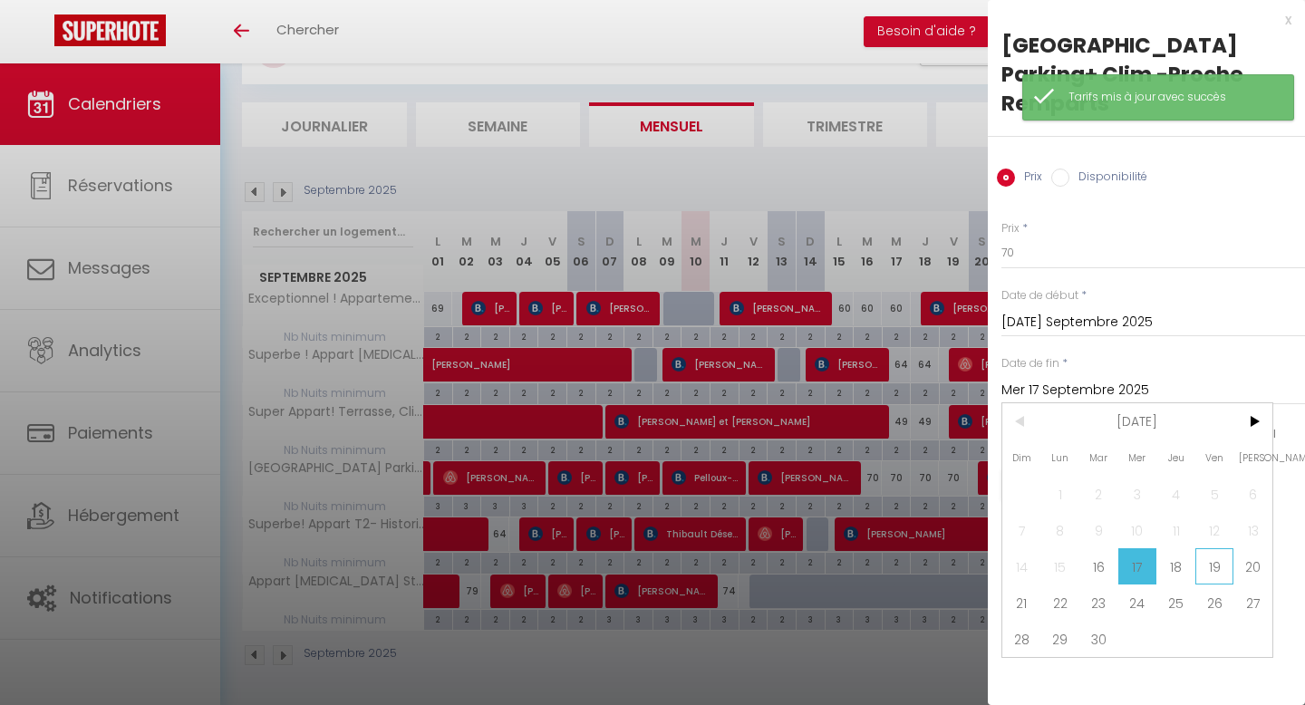
click at [1207, 570] on span "19" at bounding box center [1214, 566] width 39 height 36
type input "Ven 19 Septembre 2025"
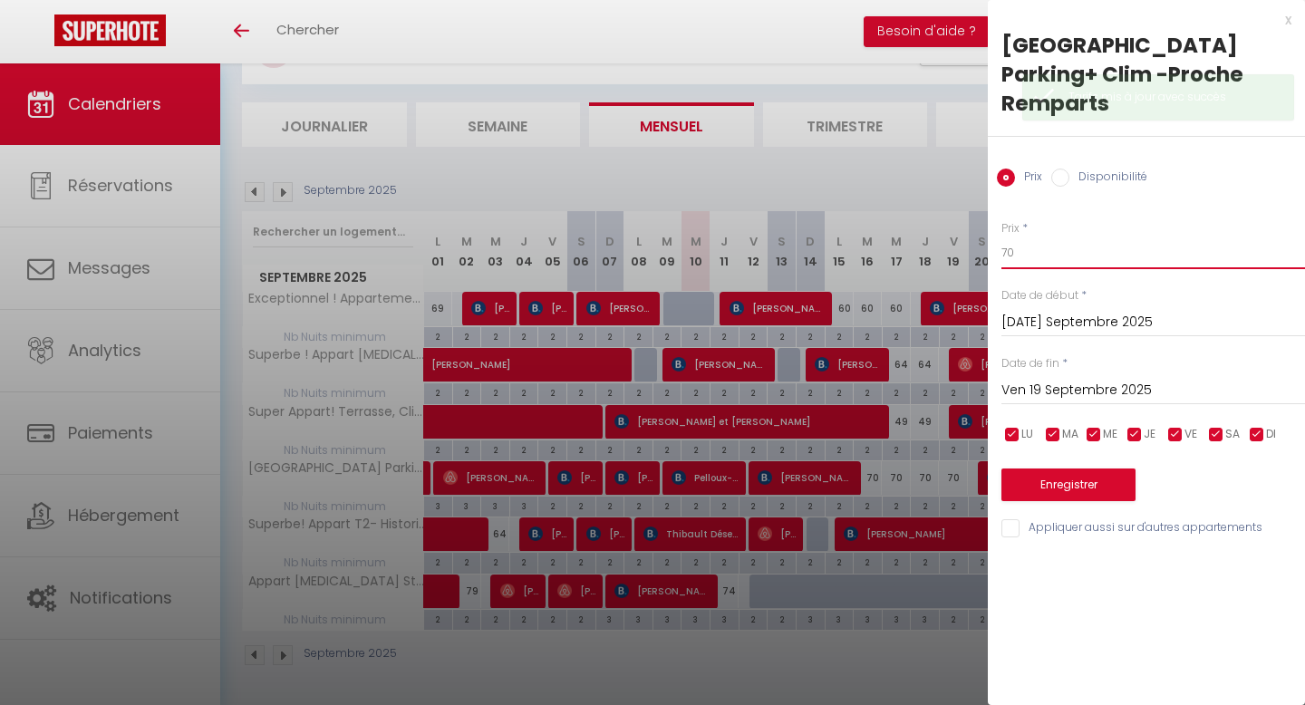
click at [1032, 260] on input "70" at bounding box center [1153, 253] width 304 height 33
type input "9"
type input "69"
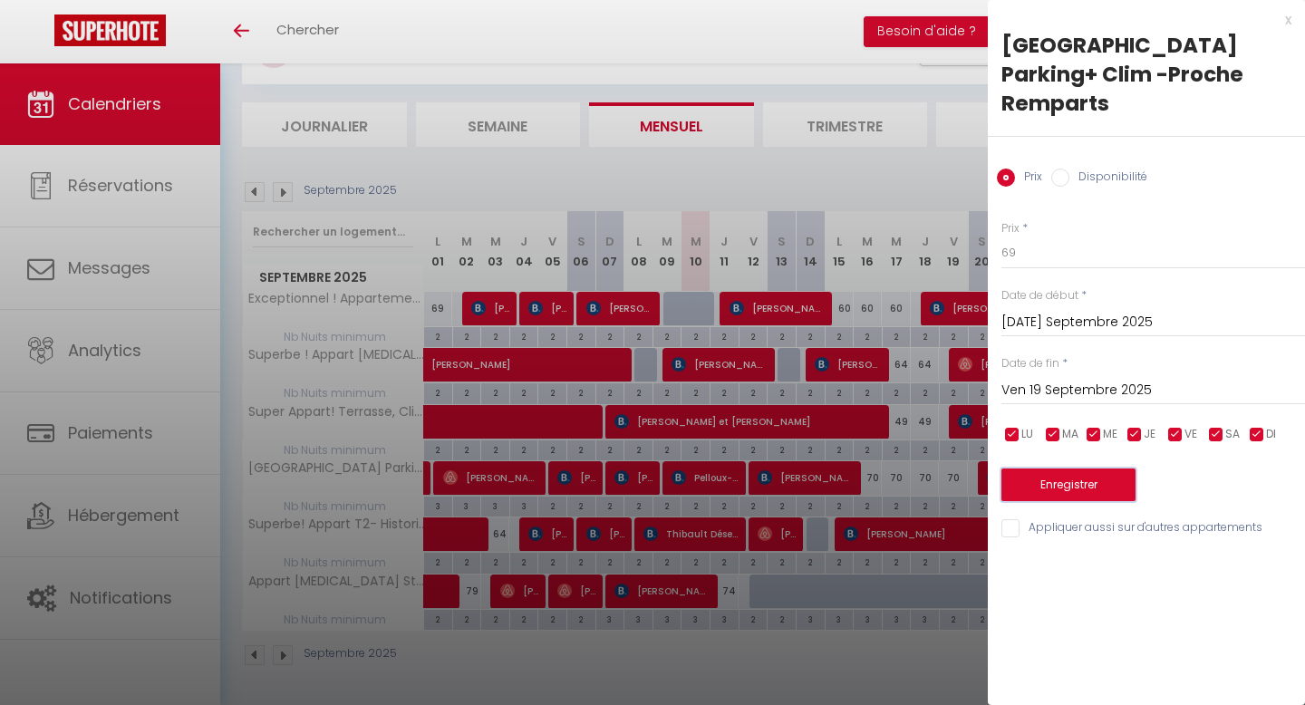
click at [1052, 481] on button "Enregistrer" at bounding box center [1068, 485] width 134 height 33
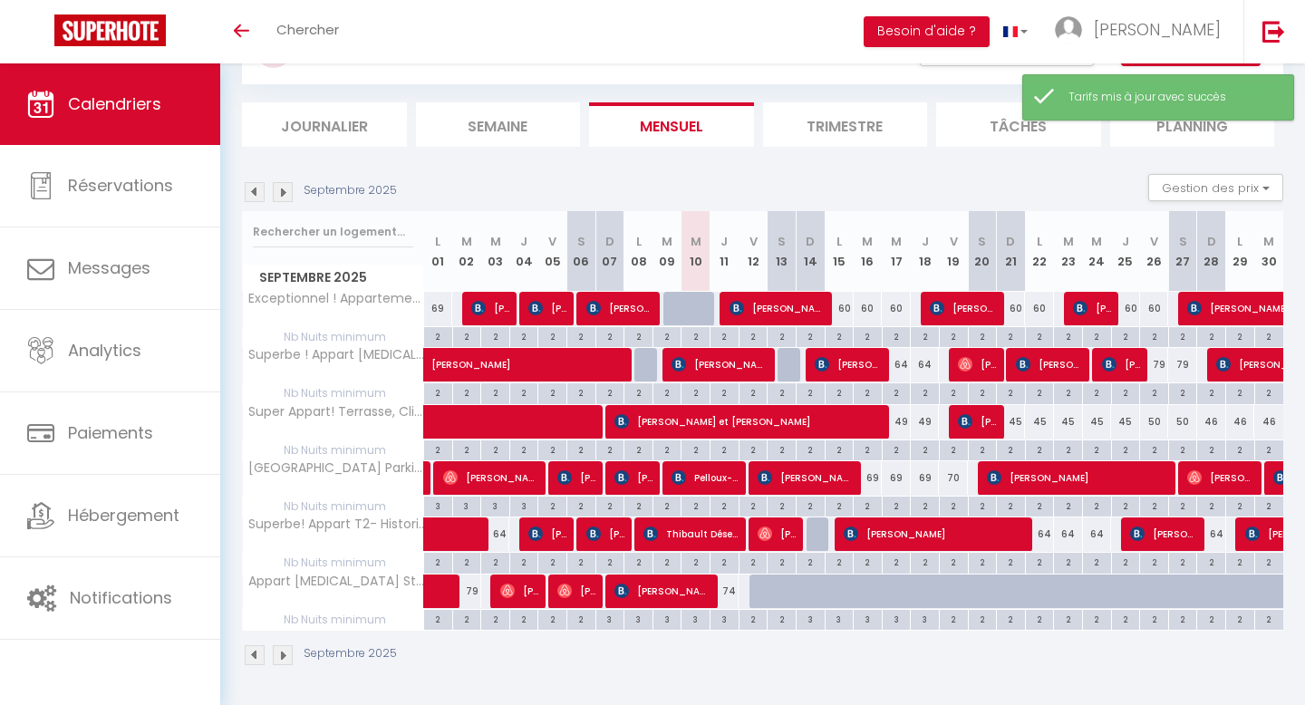
click at [289, 180] on div "Septembre 2025 Gestion des prix Nb Nuits minimum Règles Disponibilité" at bounding box center [762, 192] width 1041 height 37
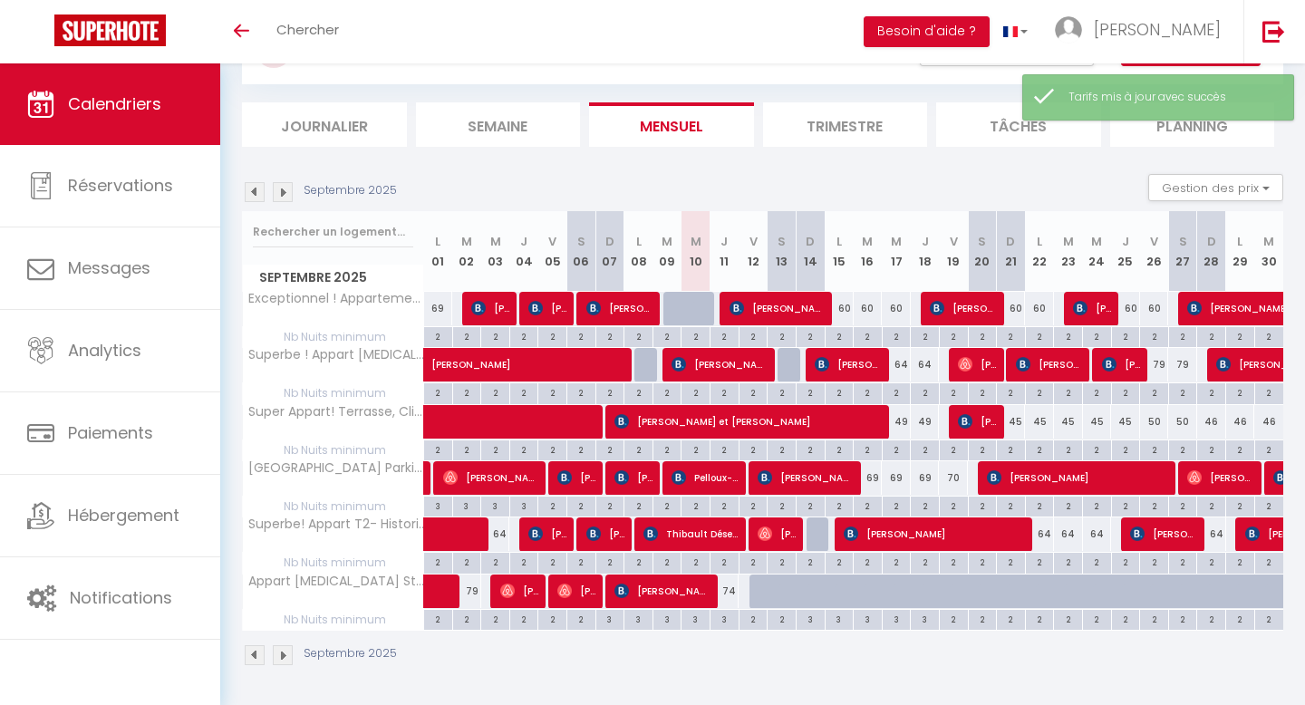
click at [289, 183] on img at bounding box center [283, 192] width 20 height 20
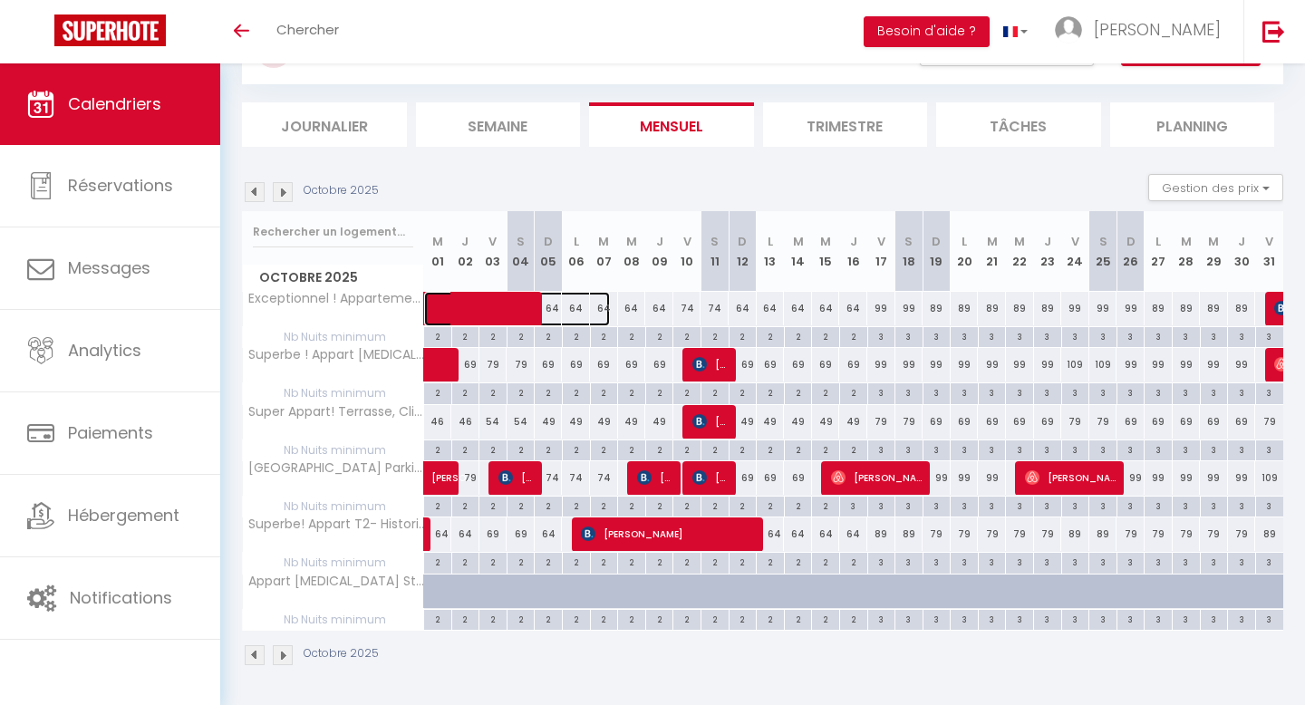
click at [551, 295] on span at bounding box center [526, 309] width 167 height 34
select select "OK"
select select "0"
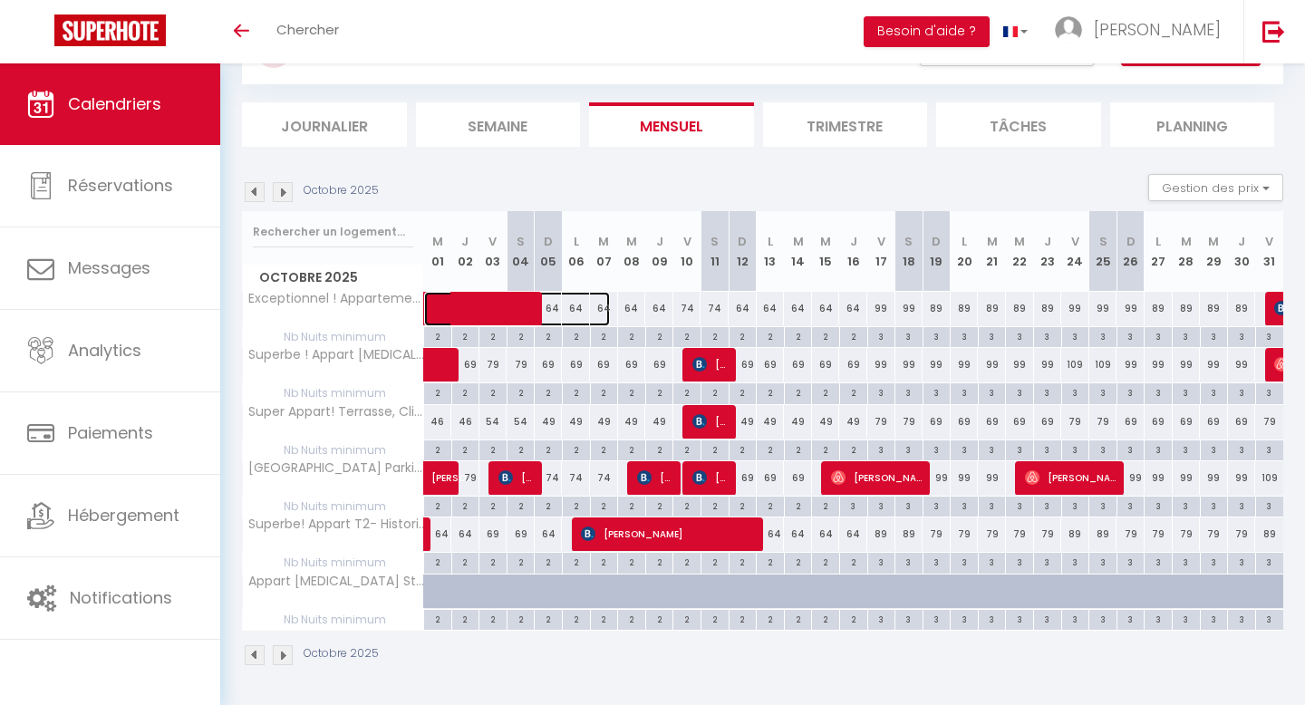
select select "1"
select select
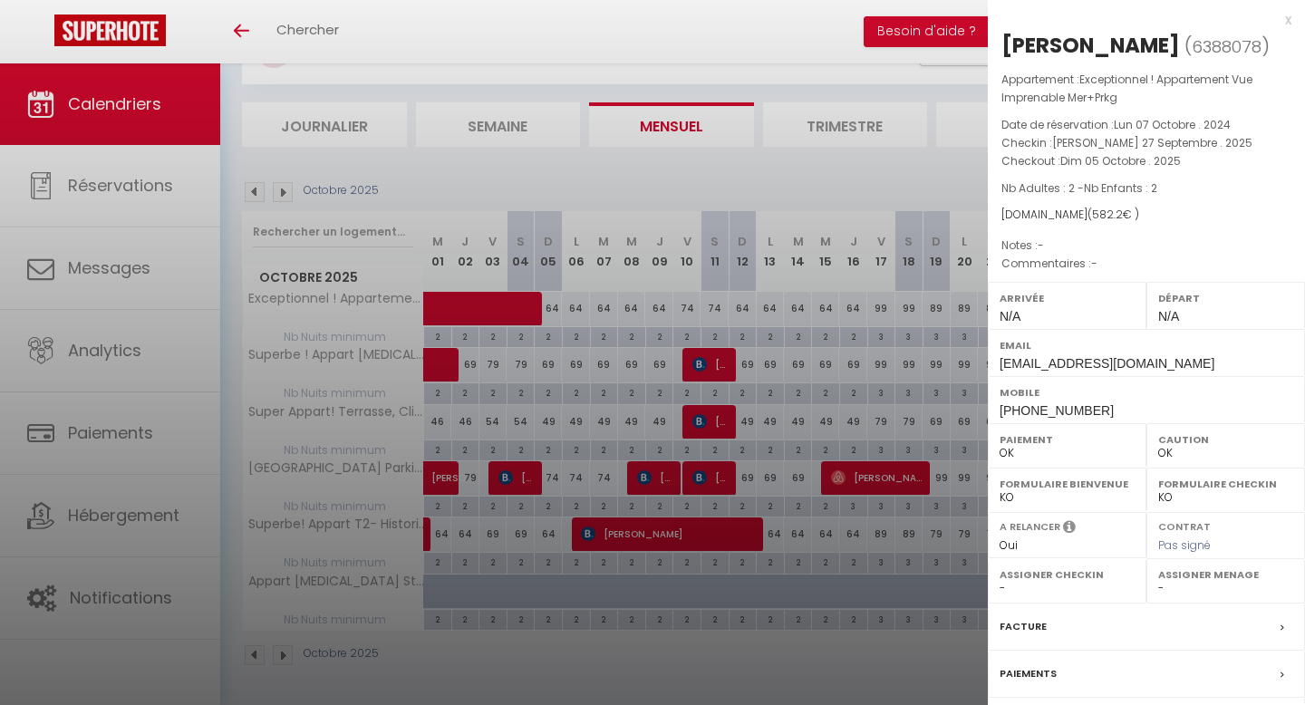
click at [663, 309] on div at bounding box center [652, 352] width 1305 height 705
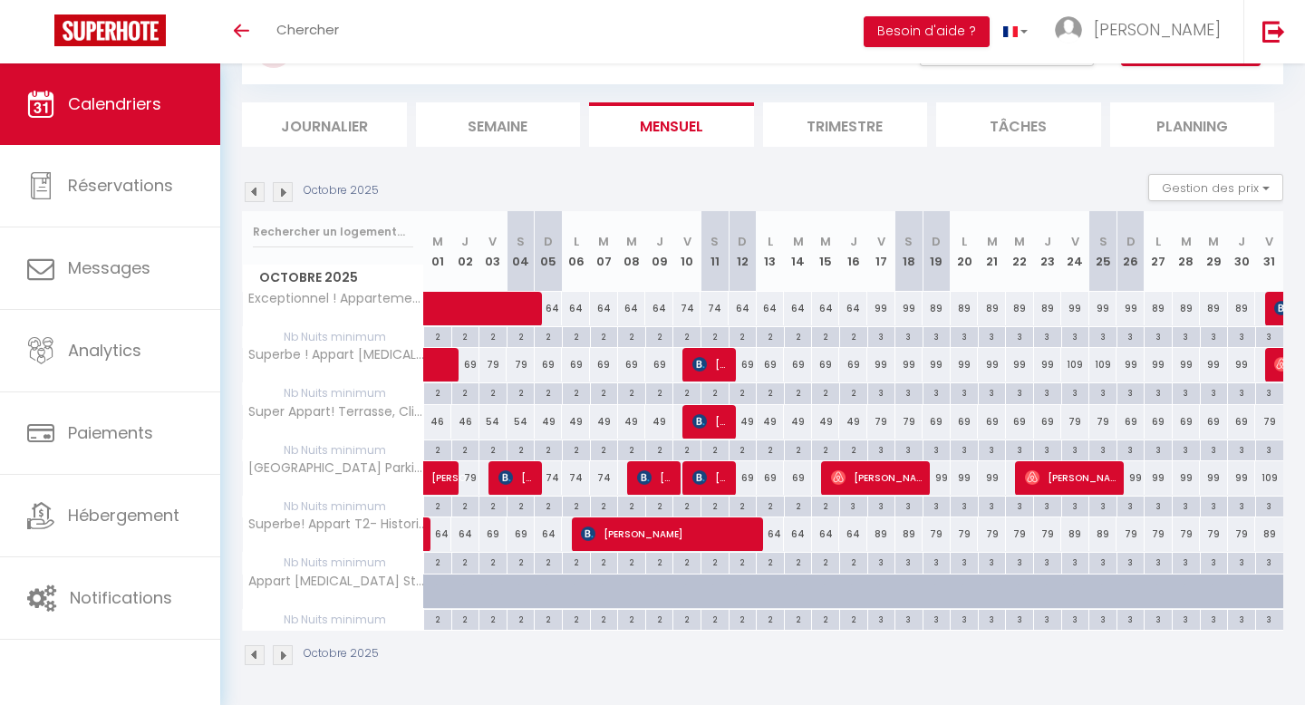
click at [663, 309] on div "64" at bounding box center [659, 309] width 28 height 34
type input "64"
type input "Jeu 09 Octobre 2025"
type input "Ven 10 Octobre 2025"
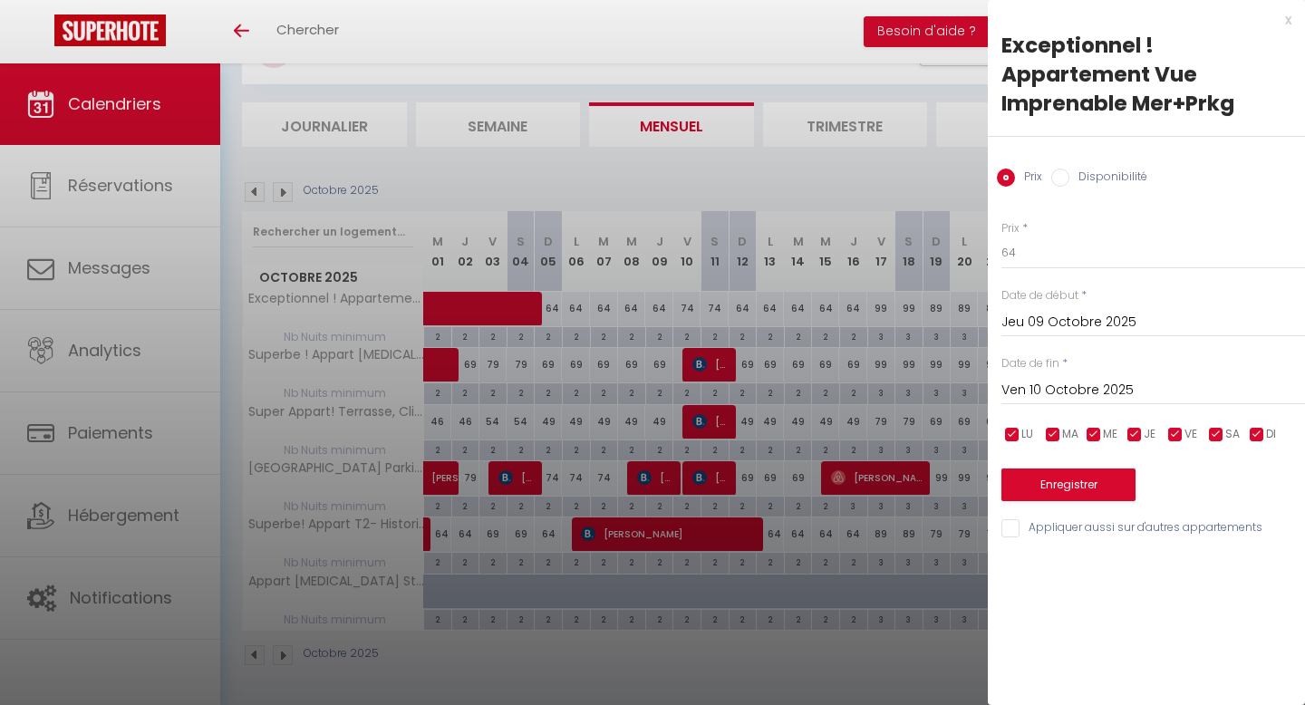
click at [1009, 314] on input "Jeu 09 Octobre 2025" at bounding box center [1153, 323] width 304 height 24
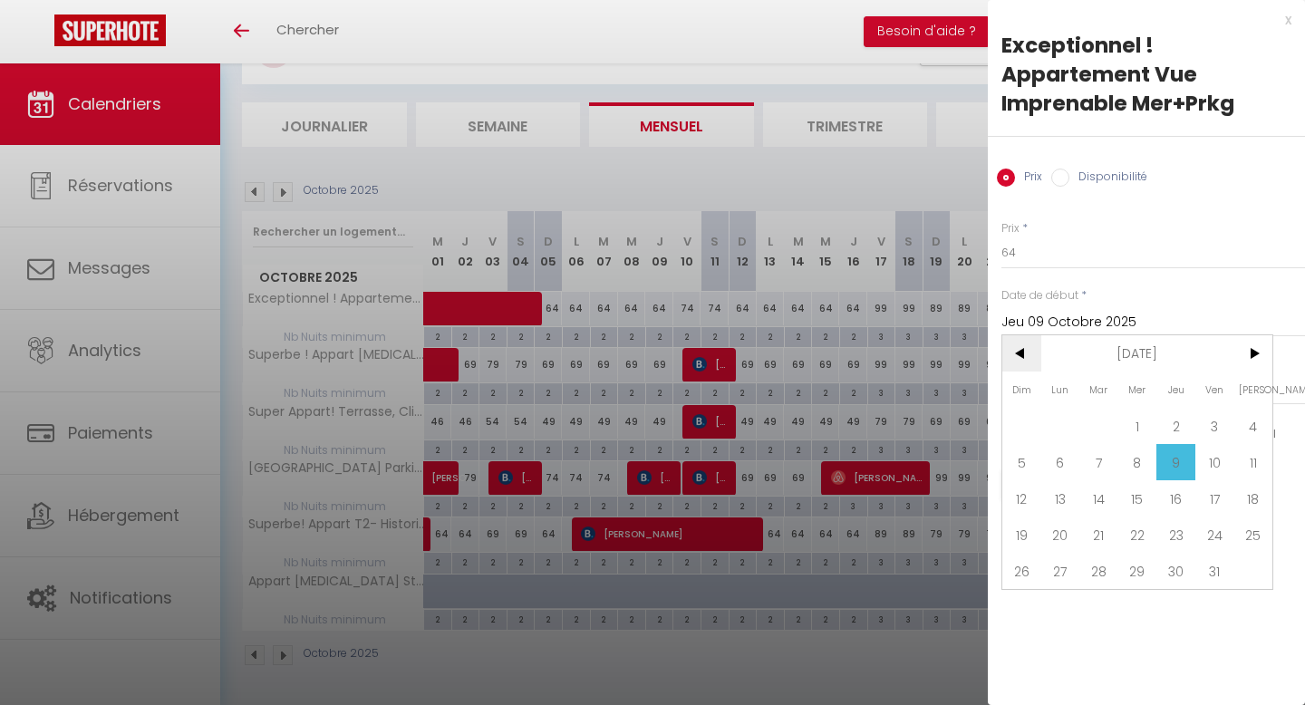
click at [1023, 363] on span "<" at bounding box center [1021, 353] width 39 height 36
click at [1257, 350] on span ">" at bounding box center [1253, 353] width 39 height 36
click at [1007, 467] on span "5" at bounding box center [1021, 462] width 39 height 36
type input "Dim 05 Octobre 2025"
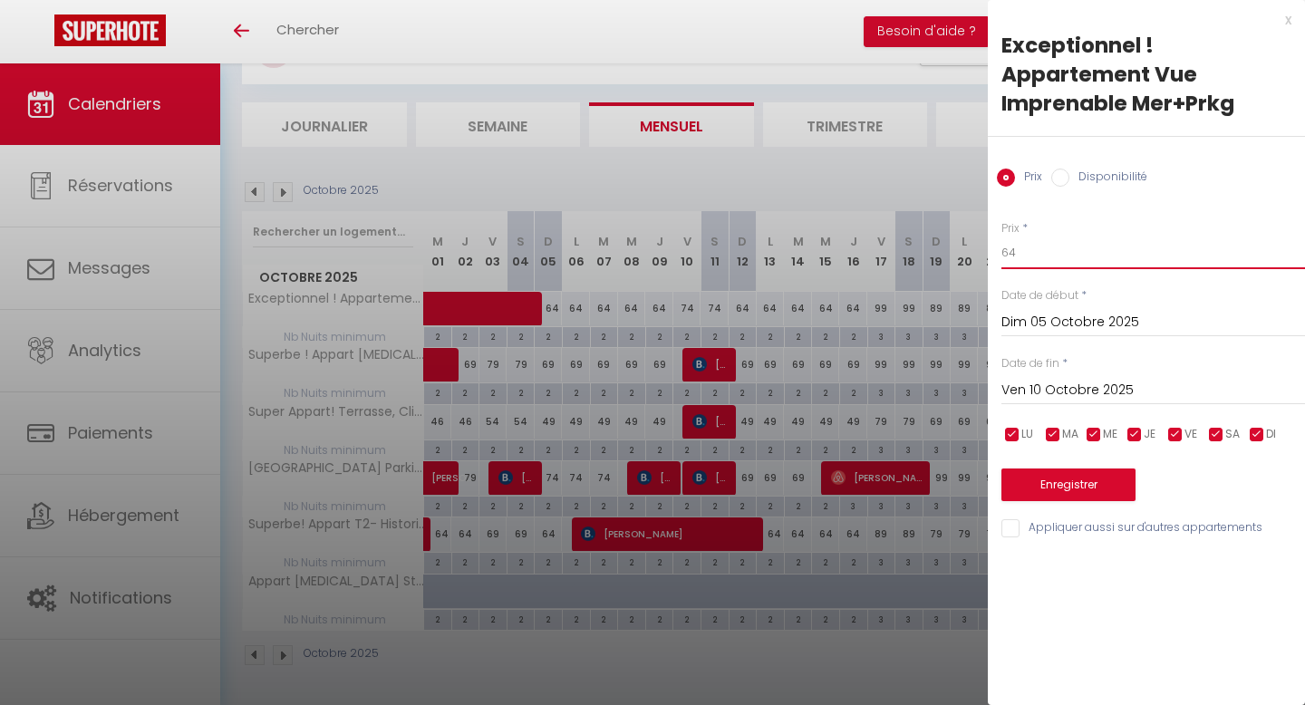
click at [1001, 247] on input "64" at bounding box center [1153, 253] width 304 height 33
type input "60"
click at [1068, 474] on button "Enregistrer" at bounding box center [1068, 485] width 134 height 33
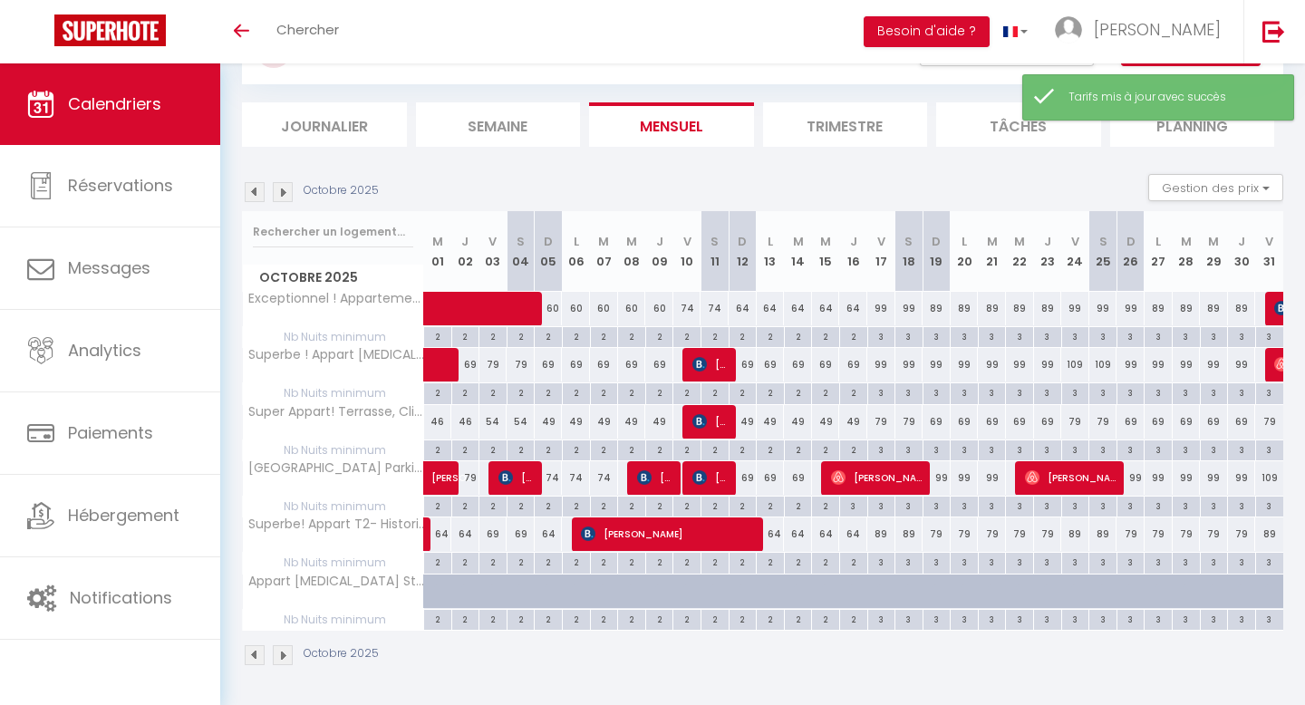
click at [686, 307] on div "74" at bounding box center [687, 309] width 28 height 34
type input "74"
type input "Ven 10 Octobre 2025"
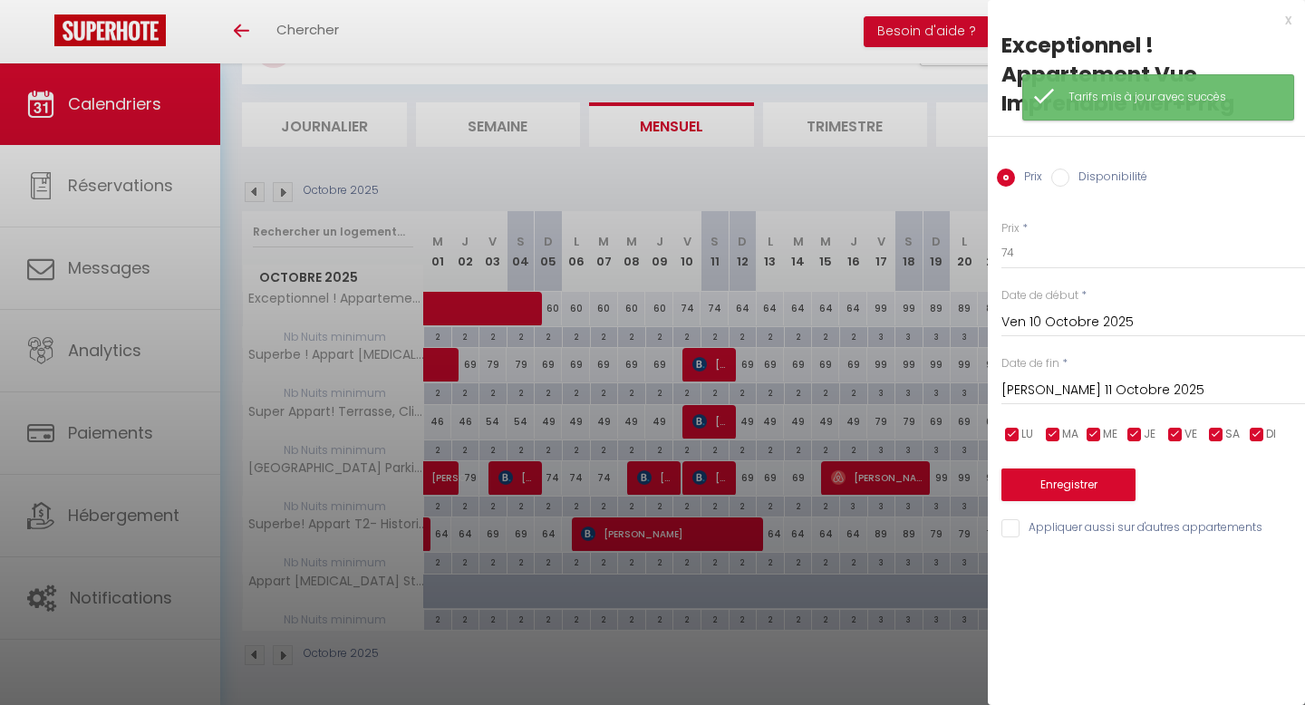
click at [1083, 385] on input "[PERSON_NAME] 11 Octobre 2025" at bounding box center [1153, 391] width 304 height 24
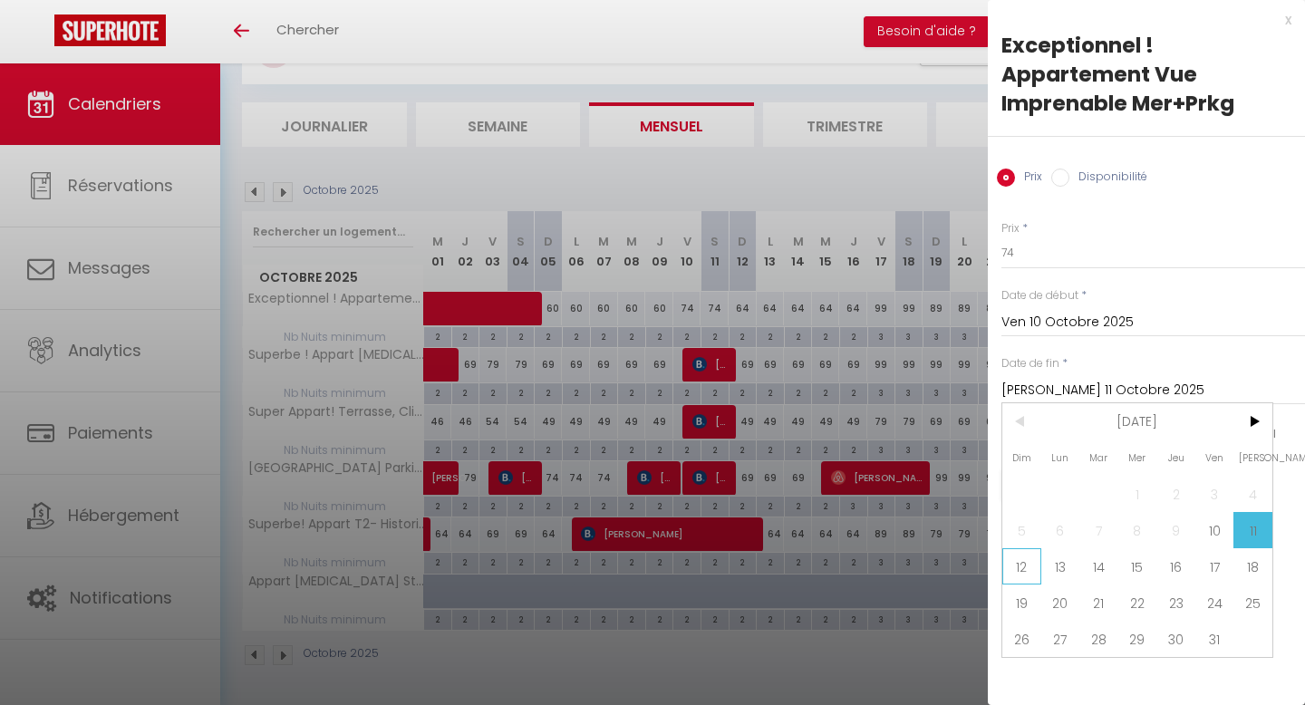
click at [1011, 565] on span "12" at bounding box center [1021, 566] width 39 height 36
type input "Dim 12 Octobre 2025"
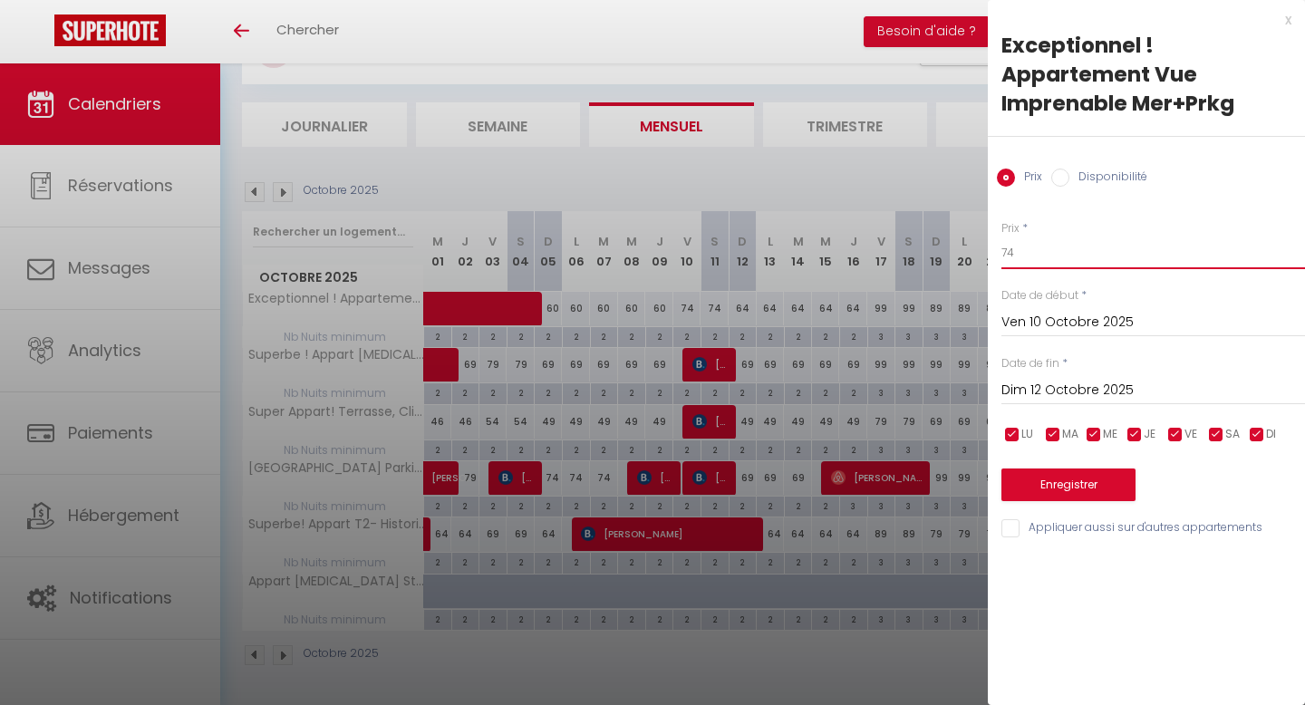
click at [1008, 249] on input "74" at bounding box center [1153, 253] width 304 height 33
type input "69"
click at [1037, 471] on button "Enregistrer" at bounding box center [1068, 485] width 134 height 33
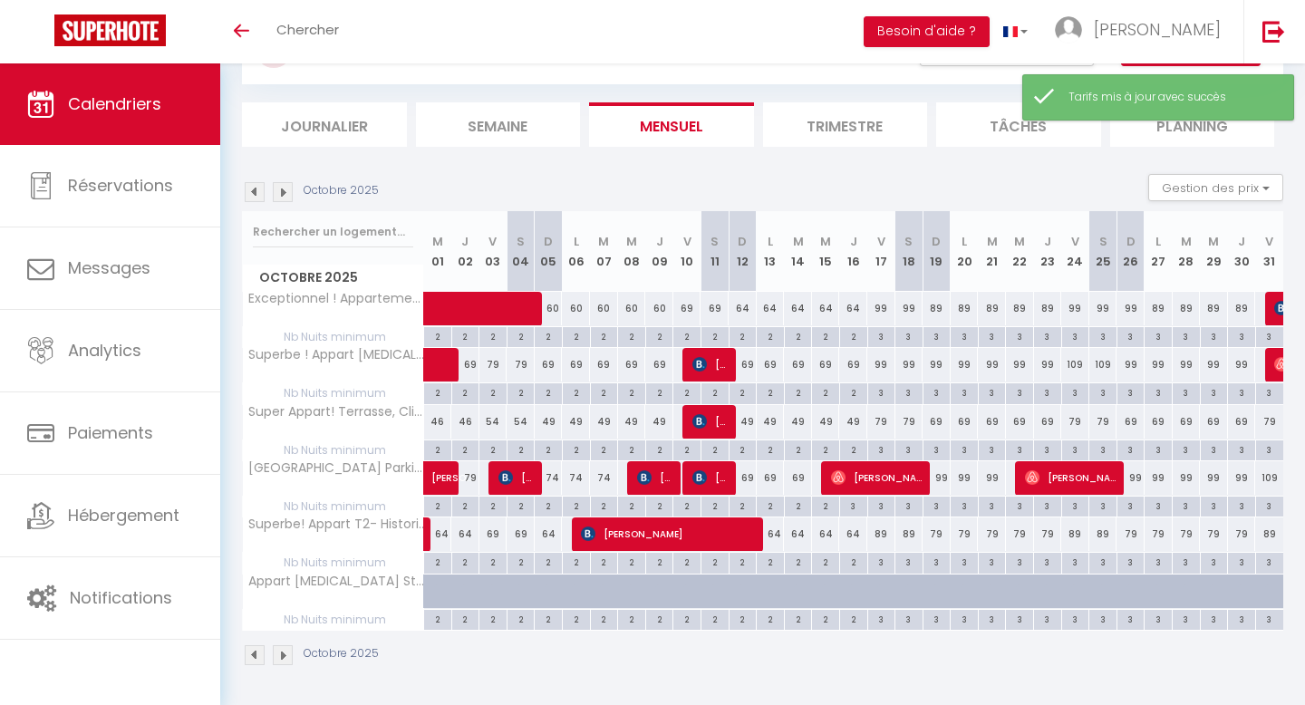
click at [733, 314] on div "64" at bounding box center [743, 309] width 28 height 34
type input "64"
type input "Dim 12 Octobre 2025"
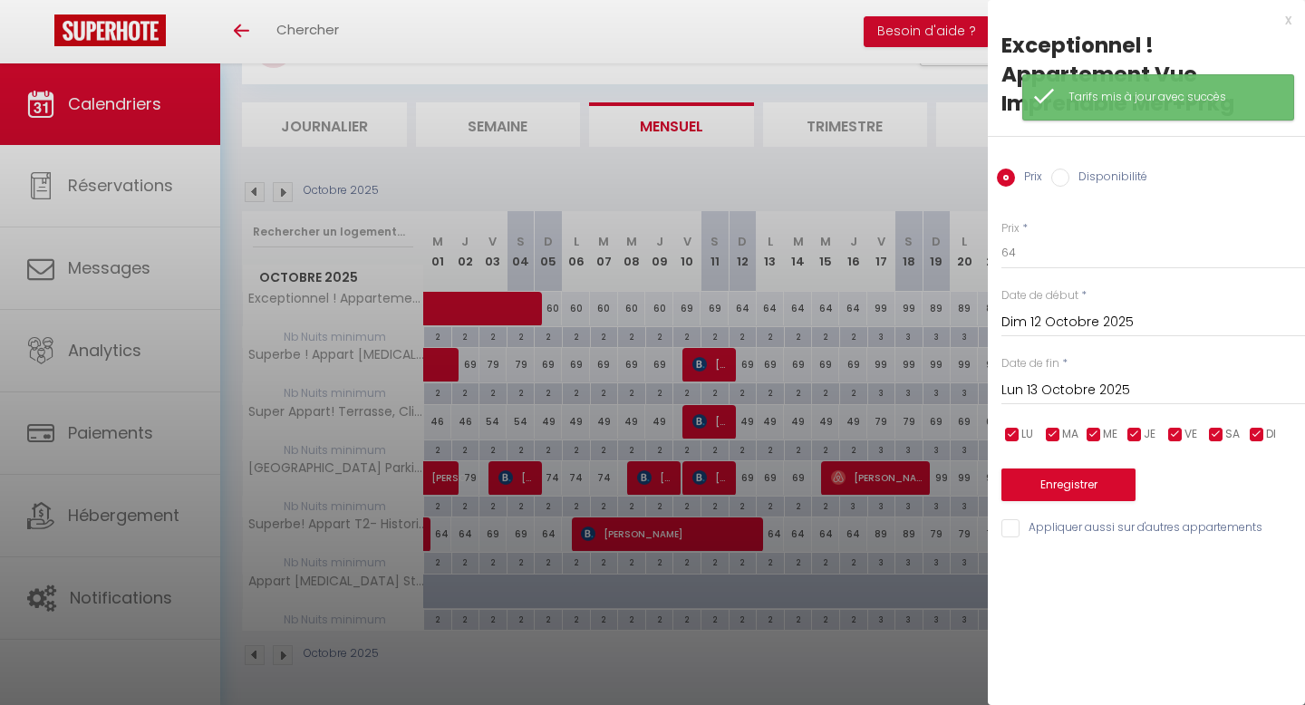
click at [1130, 382] on input "Lun 13 Octobre 2025" at bounding box center [1153, 391] width 304 height 24
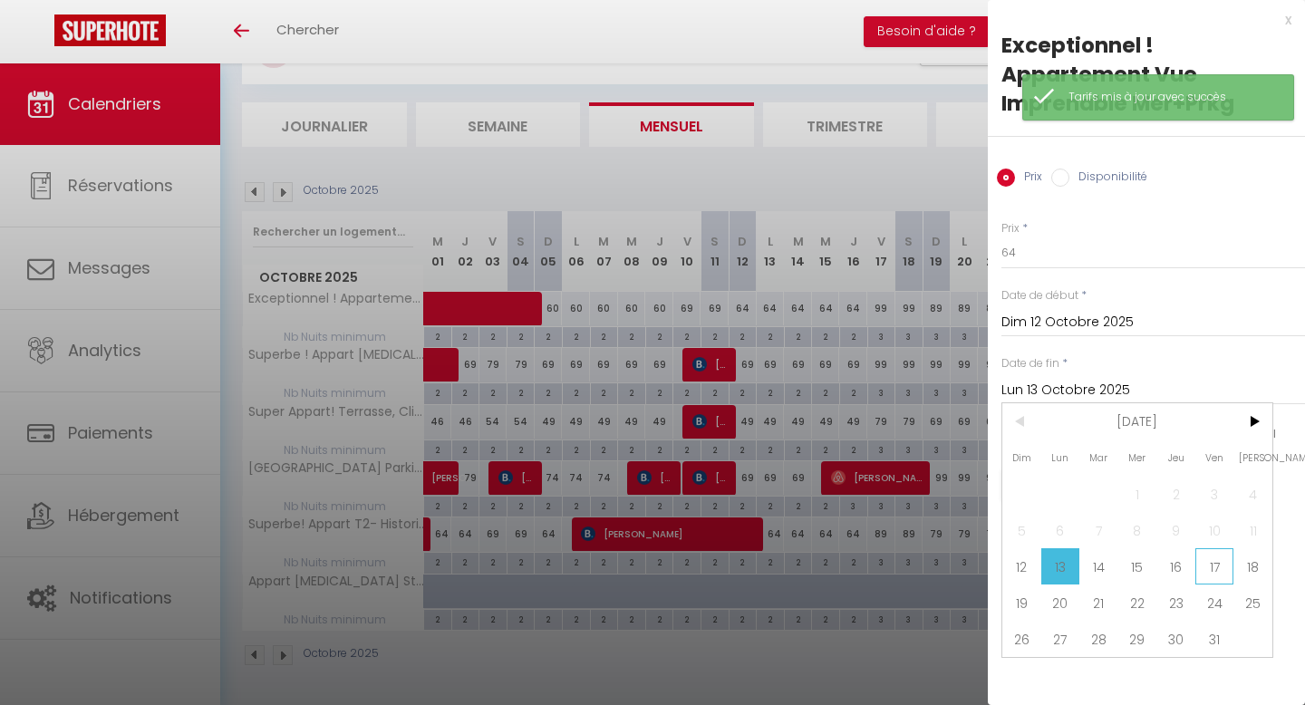
click at [1209, 567] on span "17" at bounding box center [1214, 566] width 39 height 36
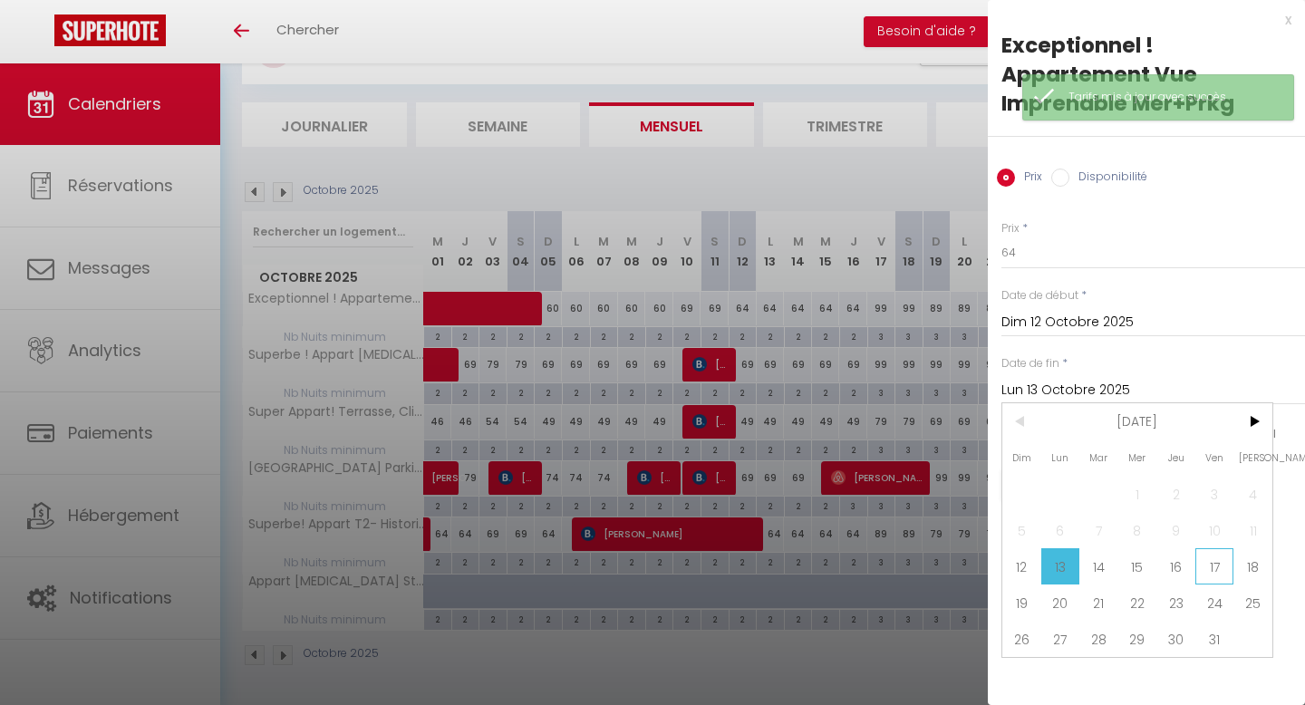
type input "Ven 17 Octobre 2025"
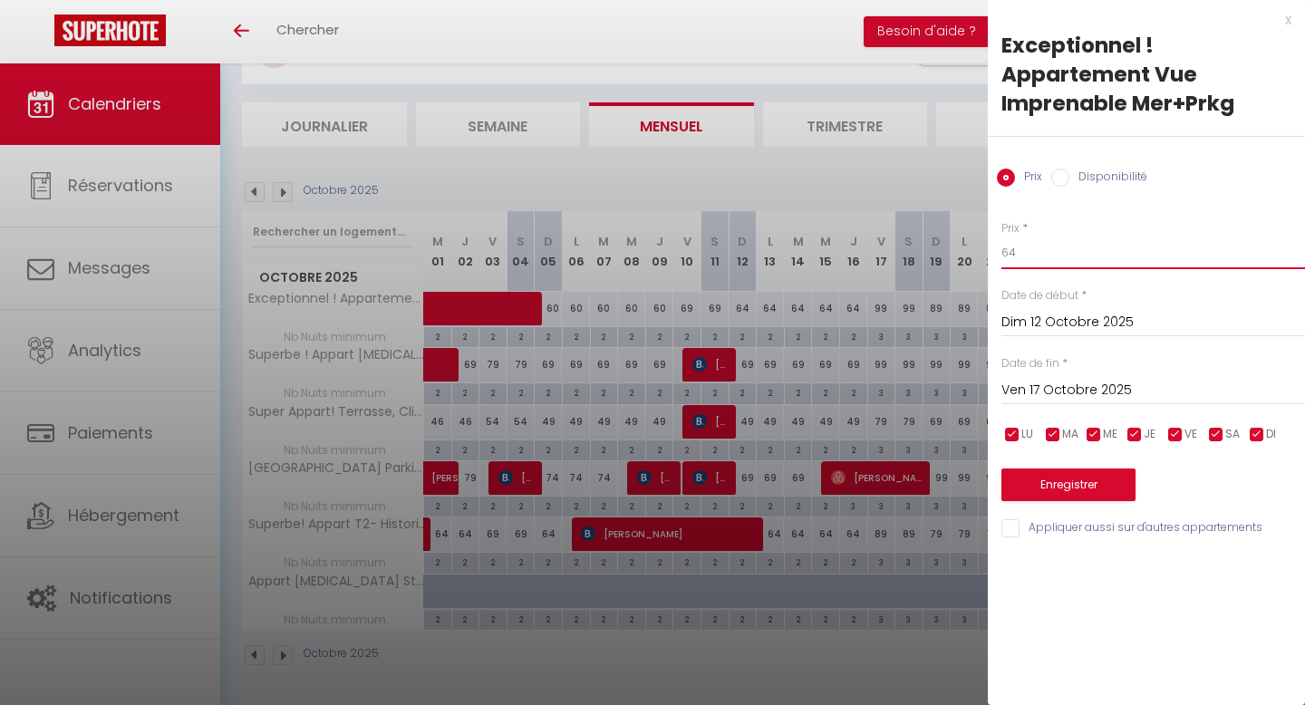
click at [1051, 258] on input "64" at bounding box center [1153, 253] width 304 height 33
type input "60"
click at [1024, 489] on button "Enregistrer" at bounding box center [1068, 485] width 134 height 33
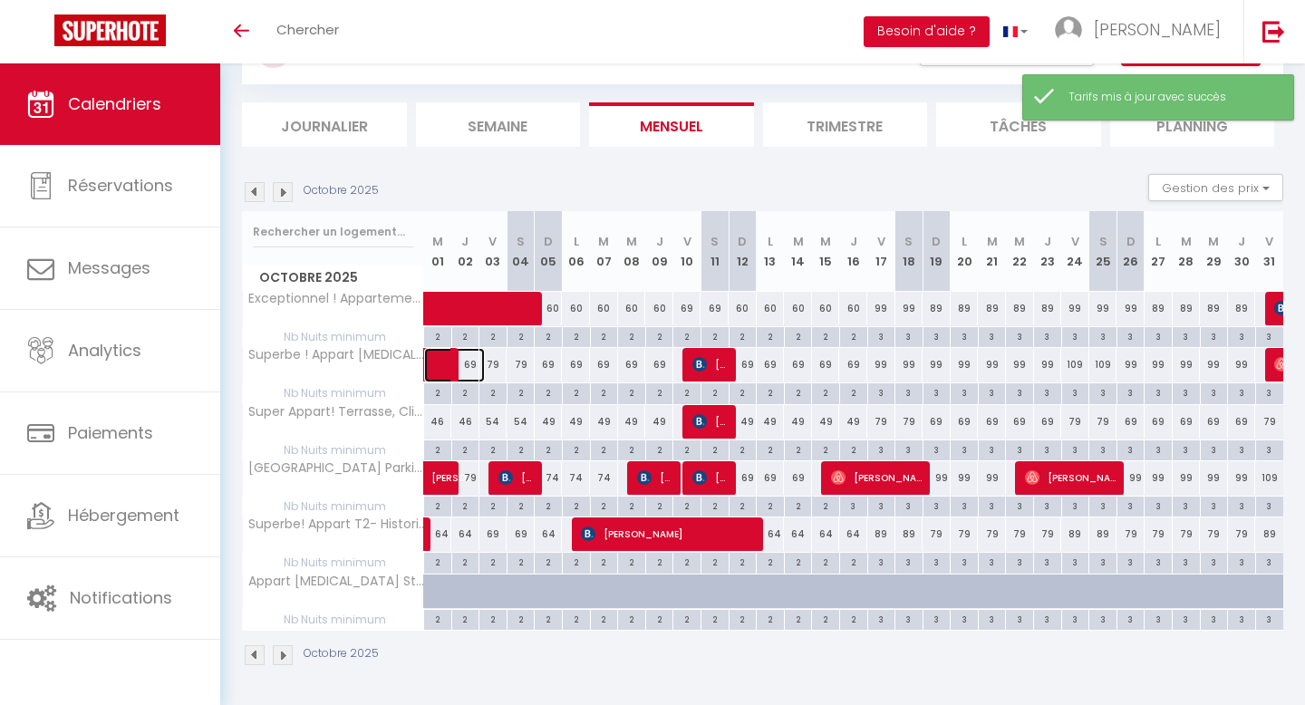
click at [475, 367] on span at bounding box center [464, 365] width 42 height 34
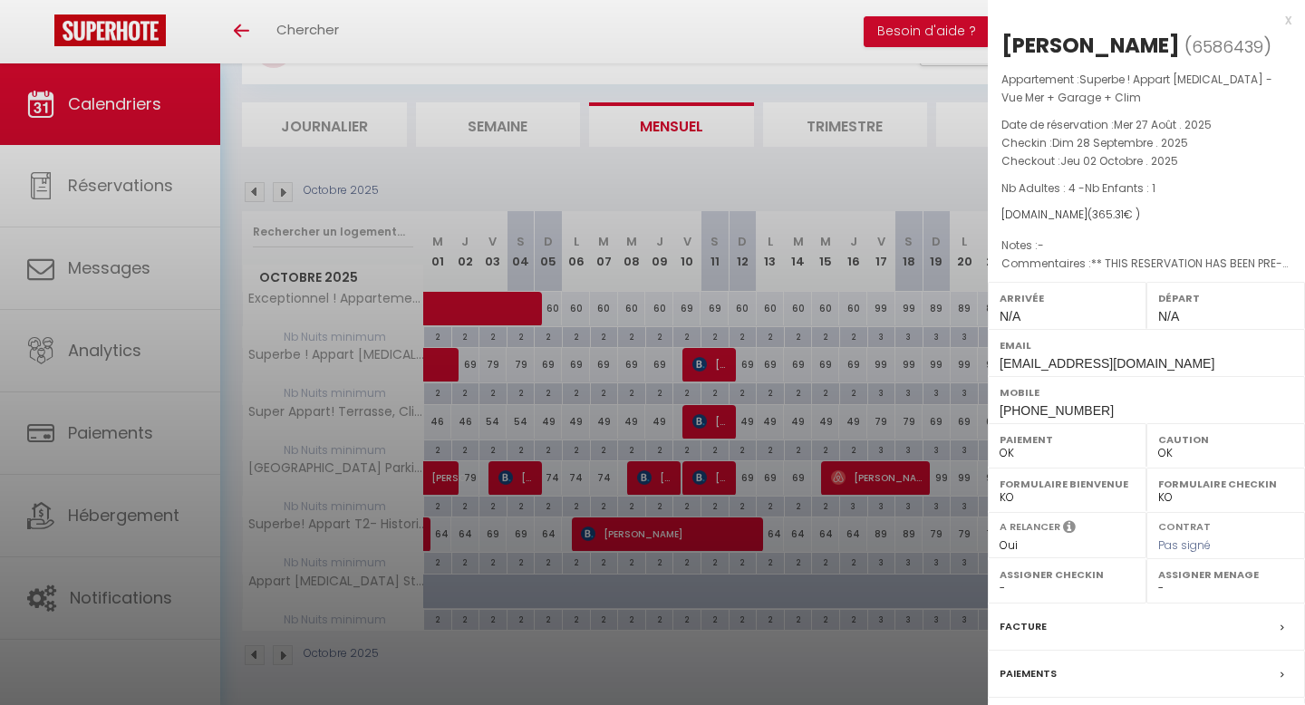
click at [860, 385] on div at bounding box center [652, 352] width 1305 height 705
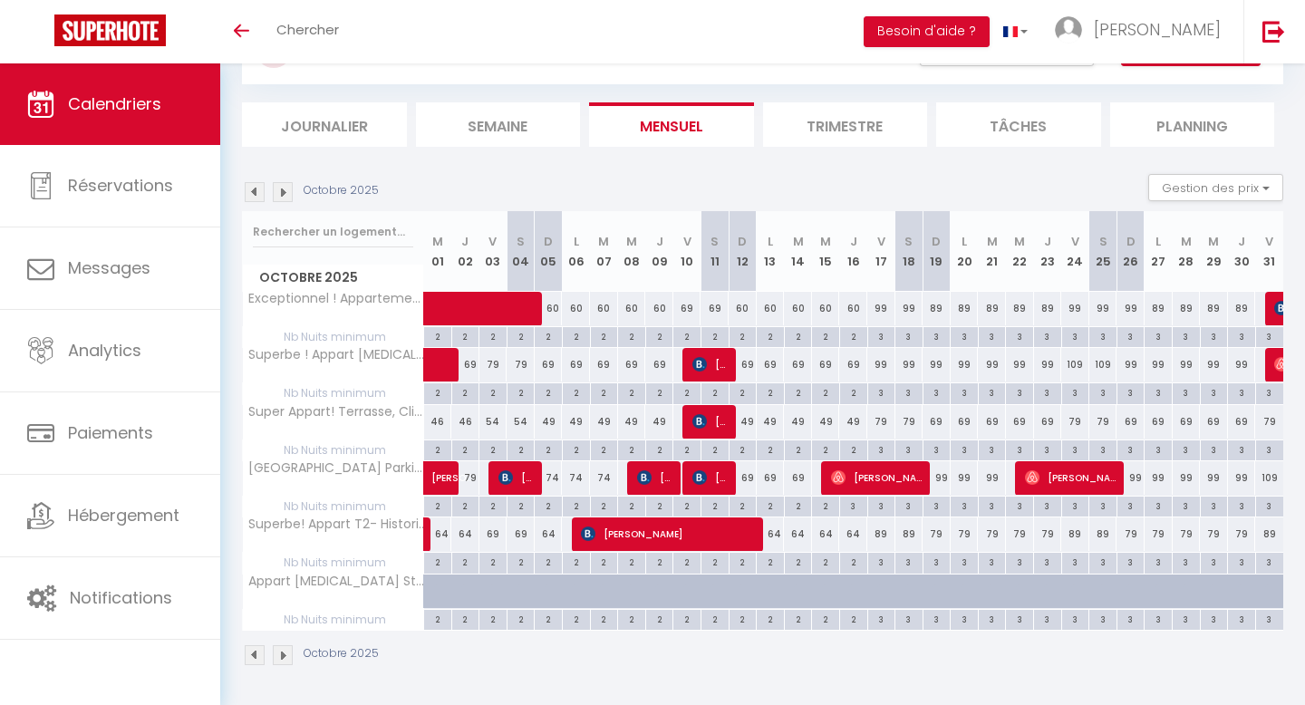
click at [496, 370] on div "79" at bounding box center [493, 365] width 28 height 34
type input "79"
type input "Ven 03 Octobre 2025"
type input "[PERSON_NAME] 04 Octobre 2025"
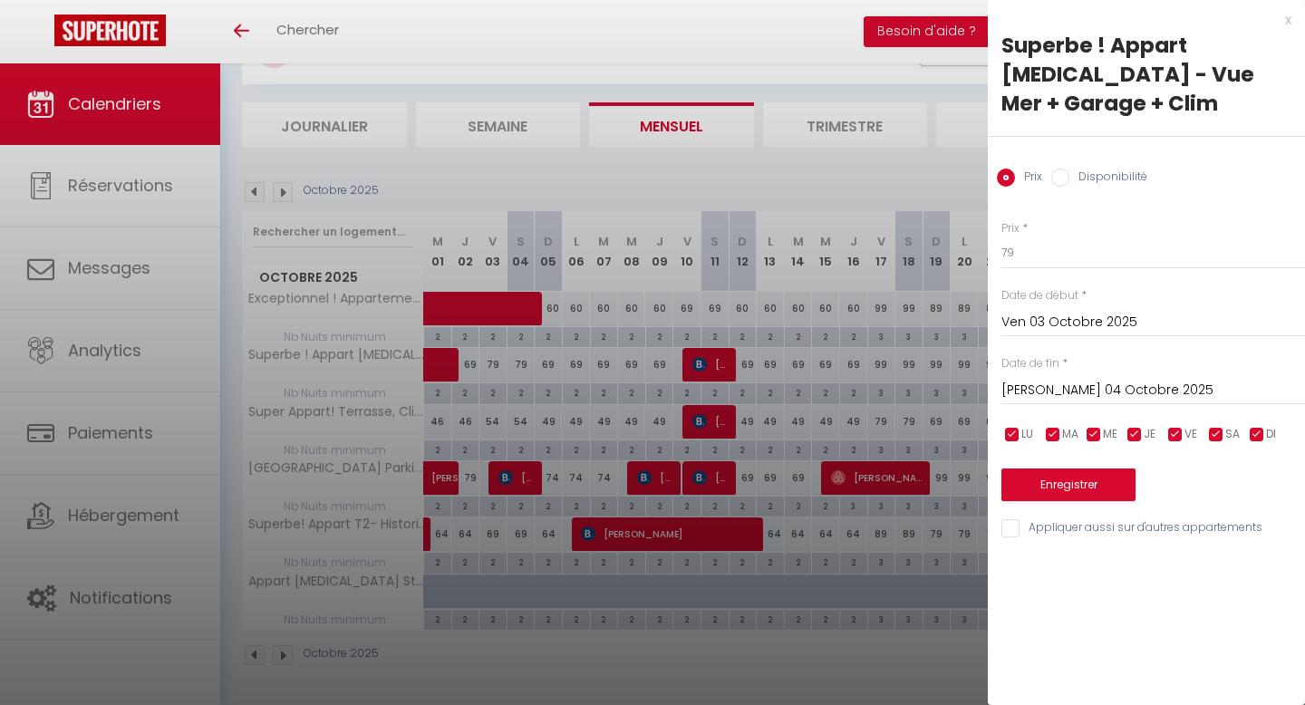
click at [1098, 311] on input "Ven 03 Octobre 2025" at bounding box center [1153, 323] width 304 height 24
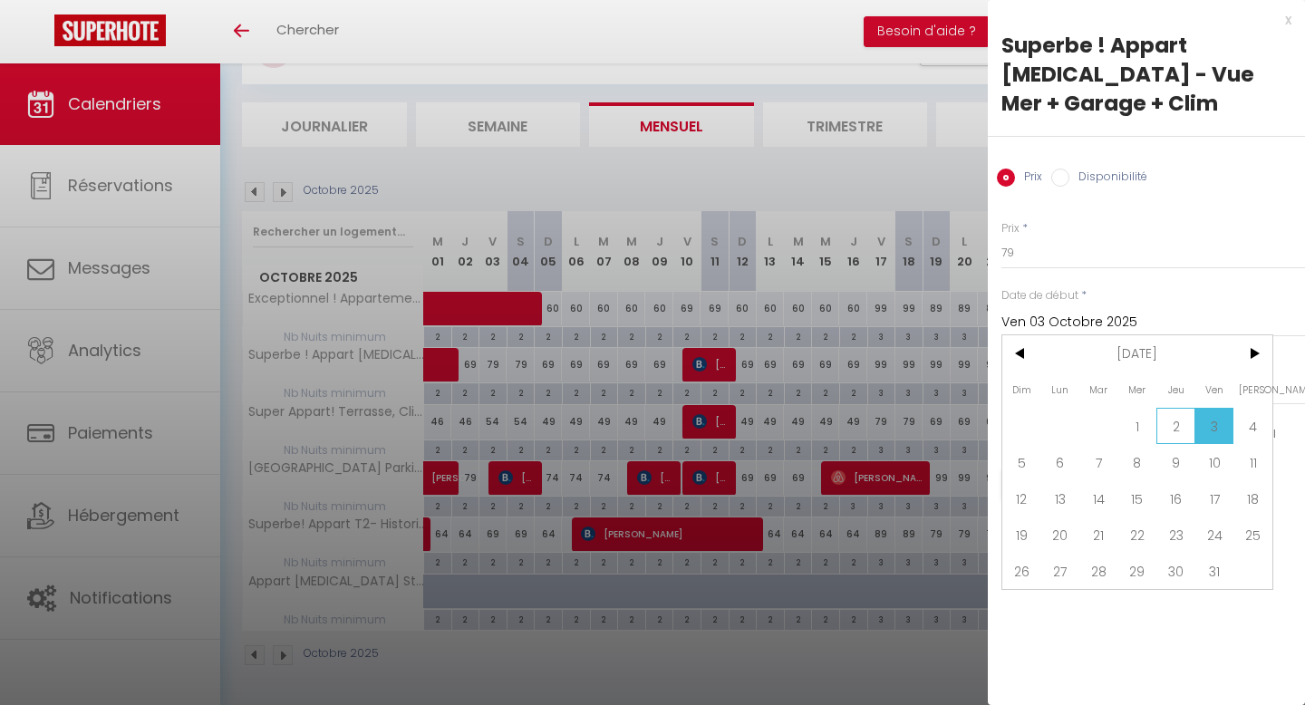
click at [1185, 408] on span "2" at bounding box center [1175, 426] width 39 height 36
type input "Jeu 02 Octobre 2025"
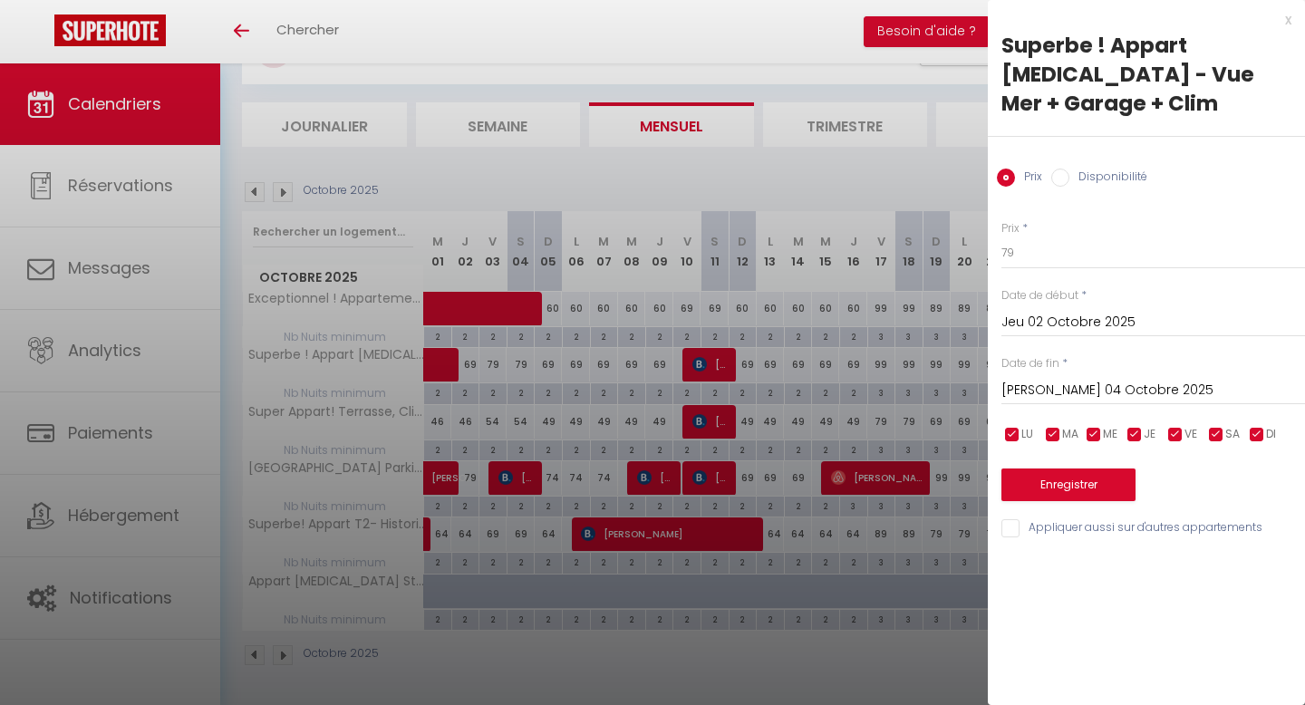
click at [1119, 379] on input "[PERSON_NAME] 04 Octobre 2025" at bounding box center [1153, 391] width 304 height 24
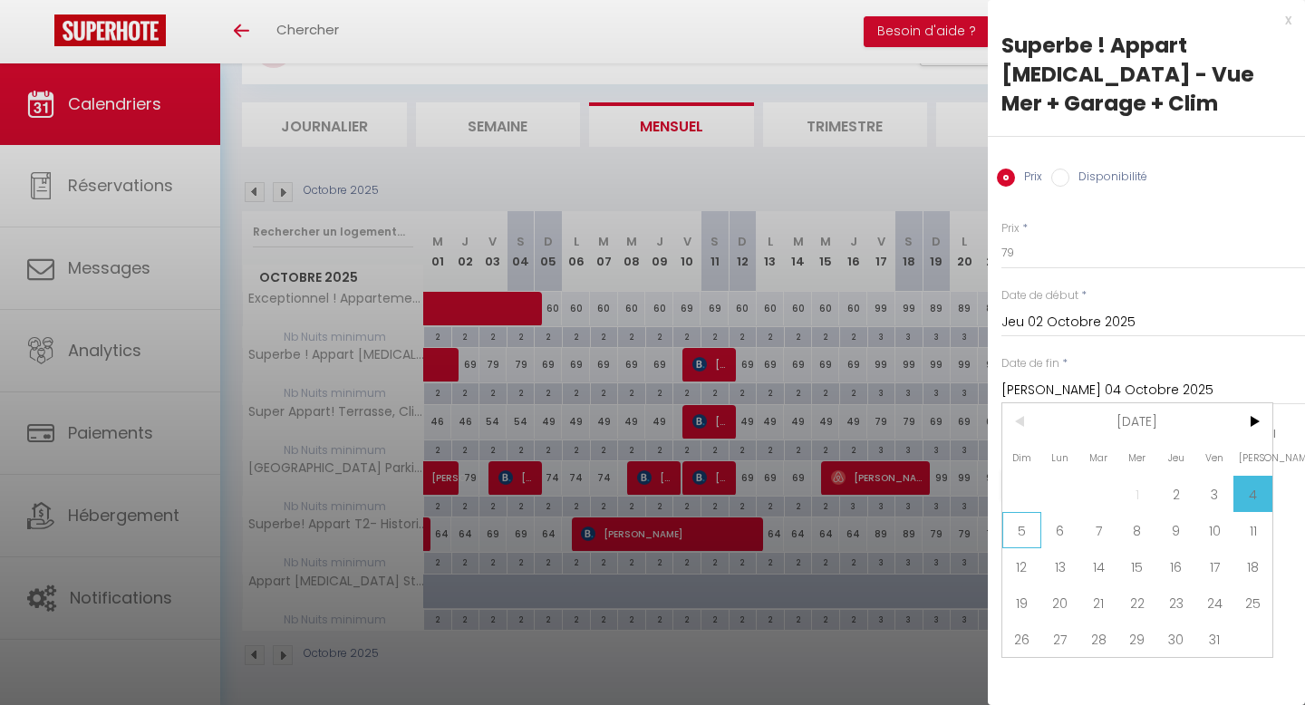
click at [1012, 512] on span "5" at bounding box center [1021, 530] width 39 height 36
type input "Dim 05 Octobre 2025"
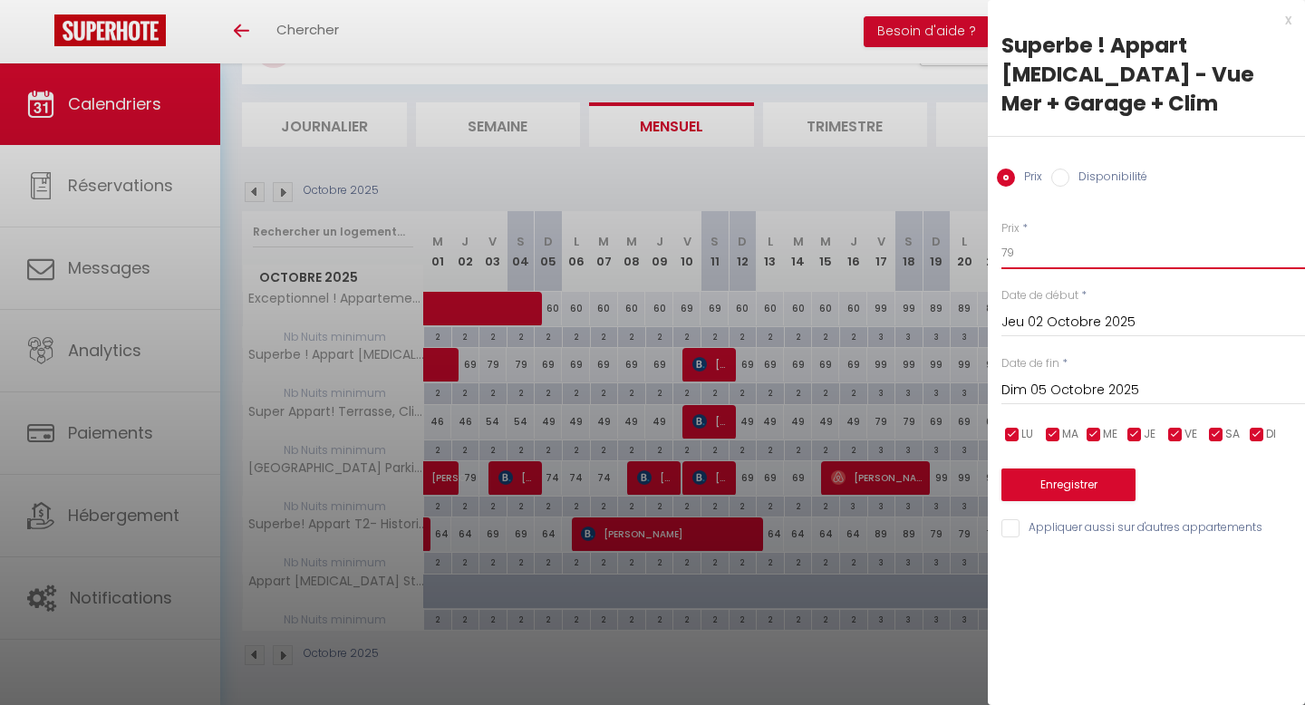
click at [1031, 237] on input "79" at bounding box center [1153, 253] width 304 height 33
type input "74"
click at [1105, 469] on button "Enregistrer" at bounding box center [1068, 485] width 134 height 33
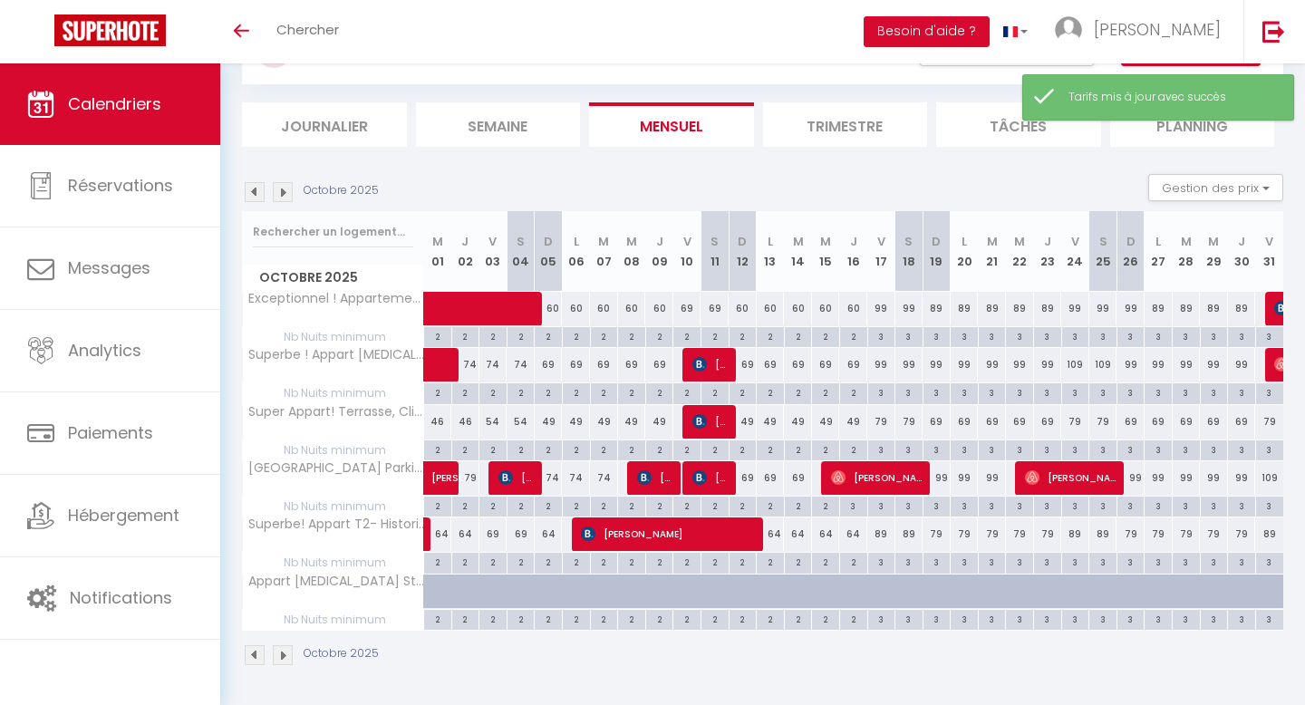
click at [549, 370] on div "69" at bounding box center [549, 365] width 28 height 34
type input "69"
type input "Dim 05 Octobre 2025"
type input "Lun 06 Octobre 2025"
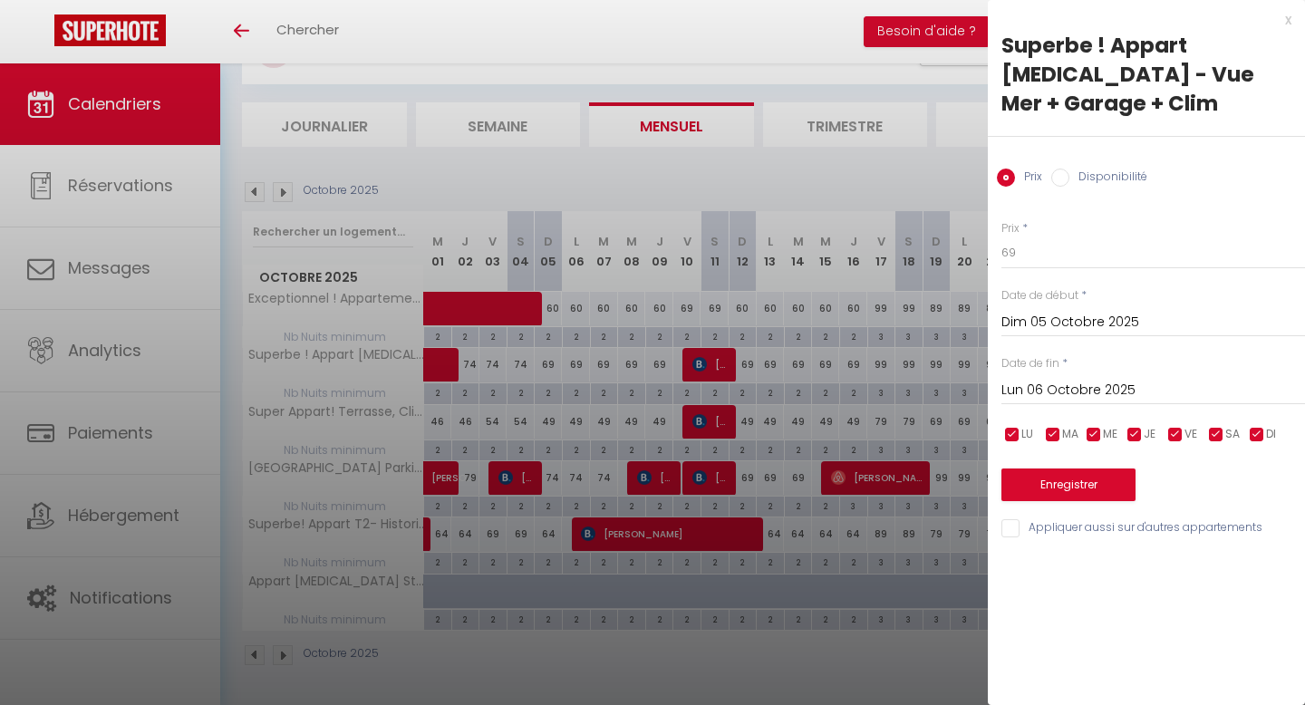
click at [915, 194] on div at bounding box center [652, 352] width 1305 height 705
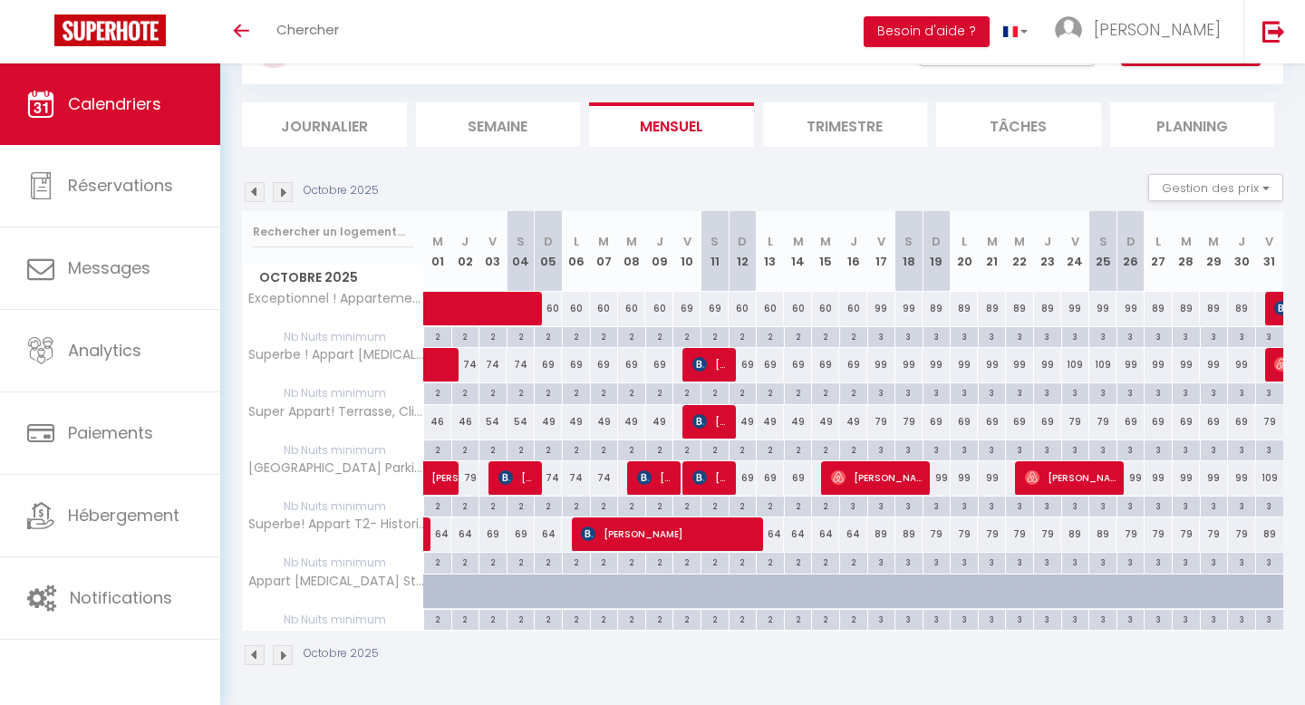
click at [554, 481] on div "74" at bounding box center [549, 478] width 28 height 34
type input "74"
type input "Dim 05 Octobre 2025"
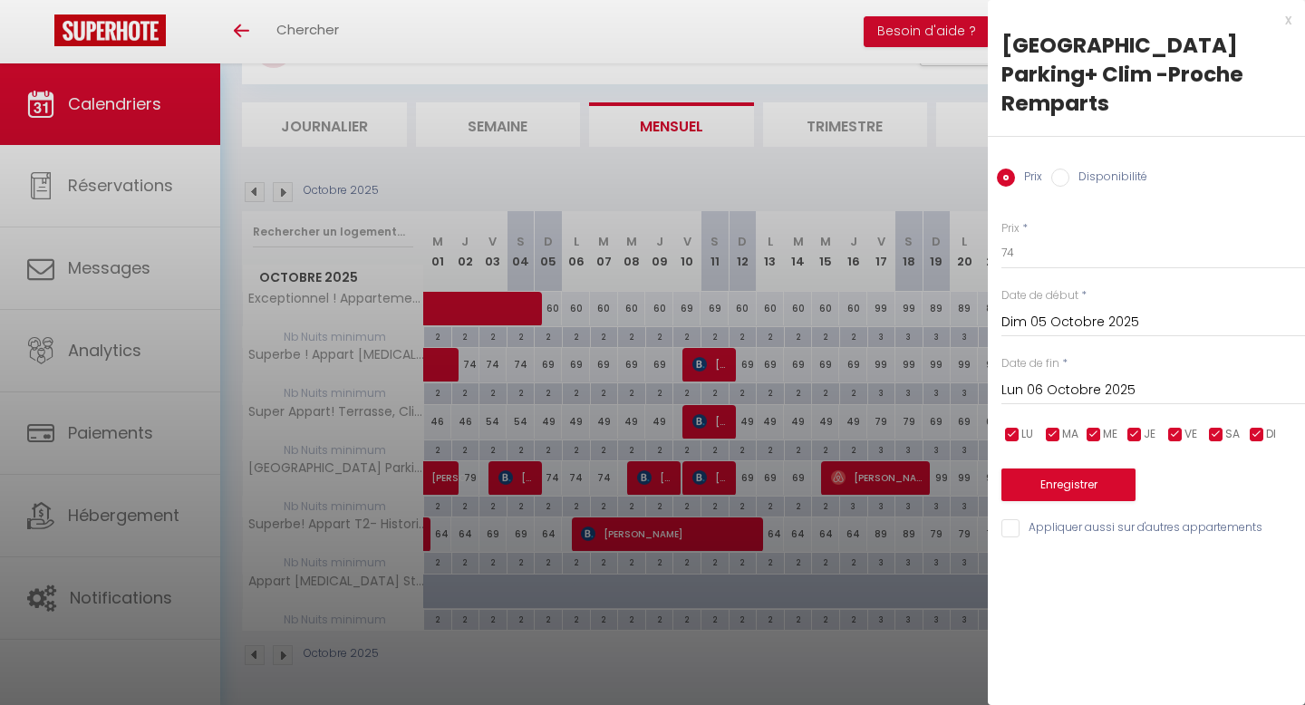
click at [1058, 389] on input "Lun 06 Octobre 2025" at bounding box center [1153, 391] width 304 height 24
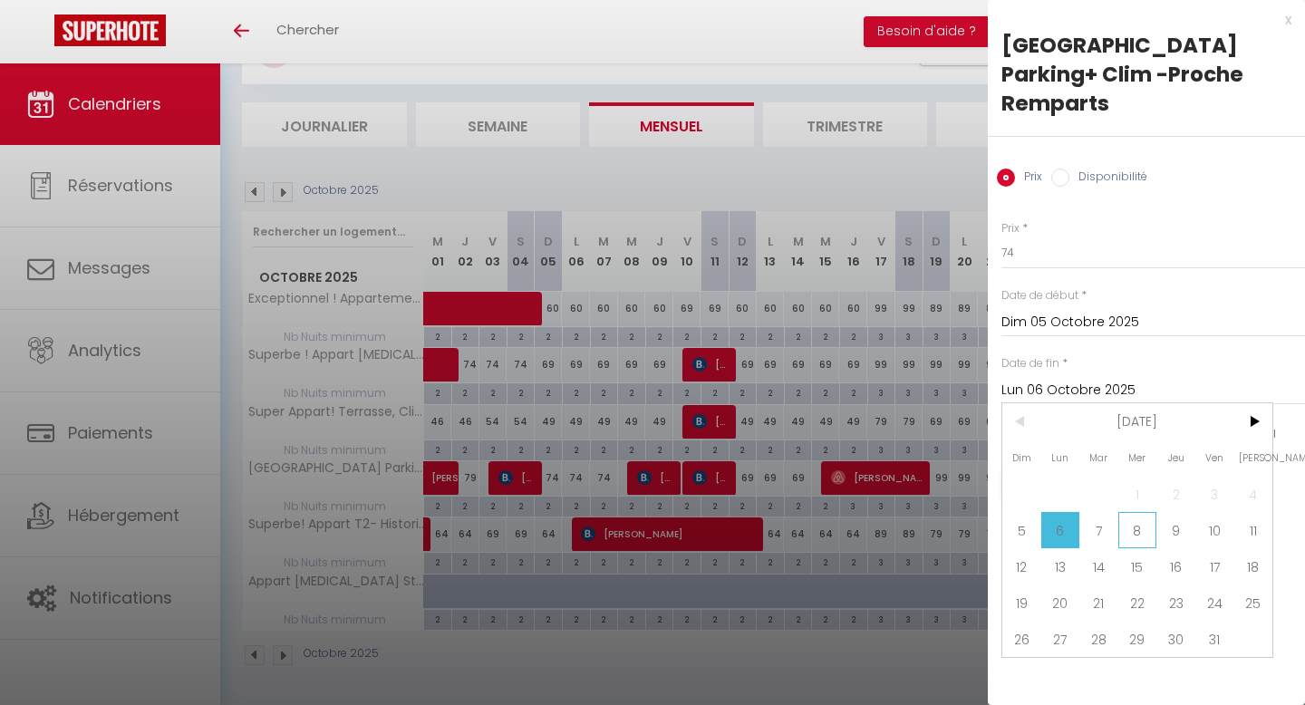
click at [1137, 526] on span "8" at bounding box center [1137, 530] width 39 height 36
type input "Mer 08 Octobre 2025"
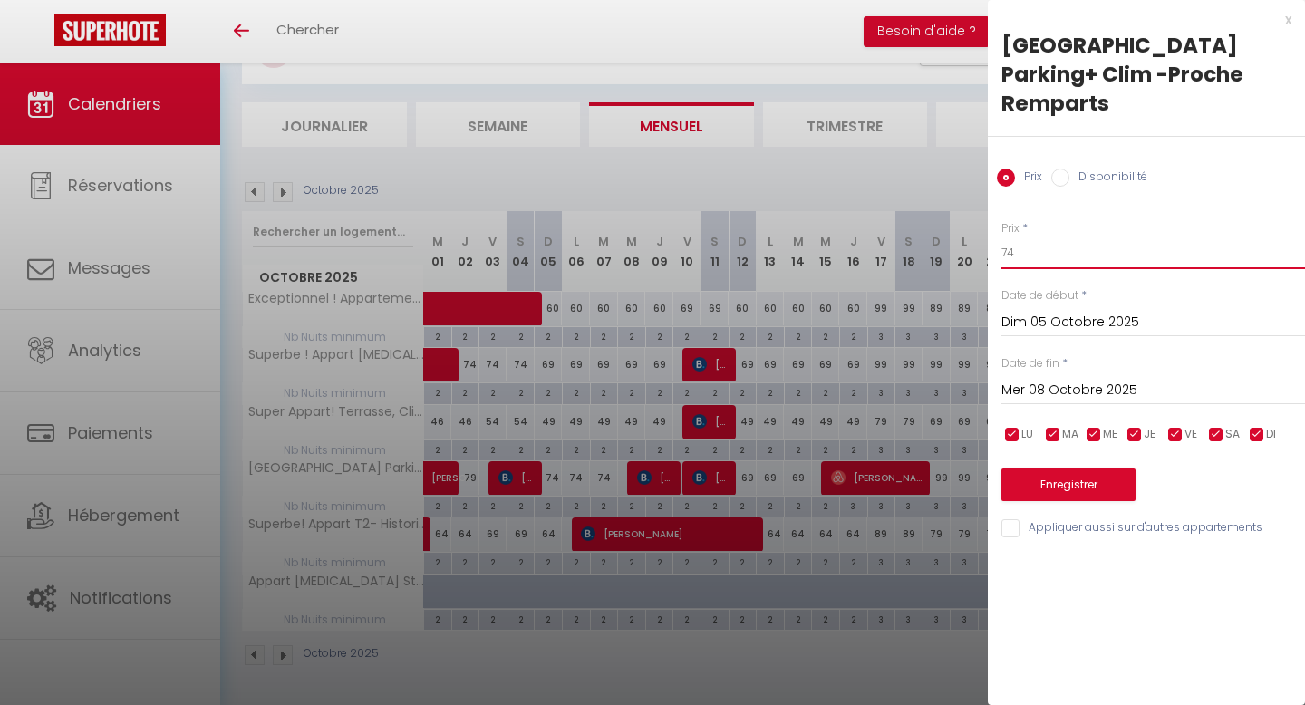
click at [1020, 263] on input "74" at bounding box center [1153, 253] width 304 height 33
type input "69"
click at [1035, 481] on button "Enregistrer" at bounding box center [1068, 485] width 134 height 33
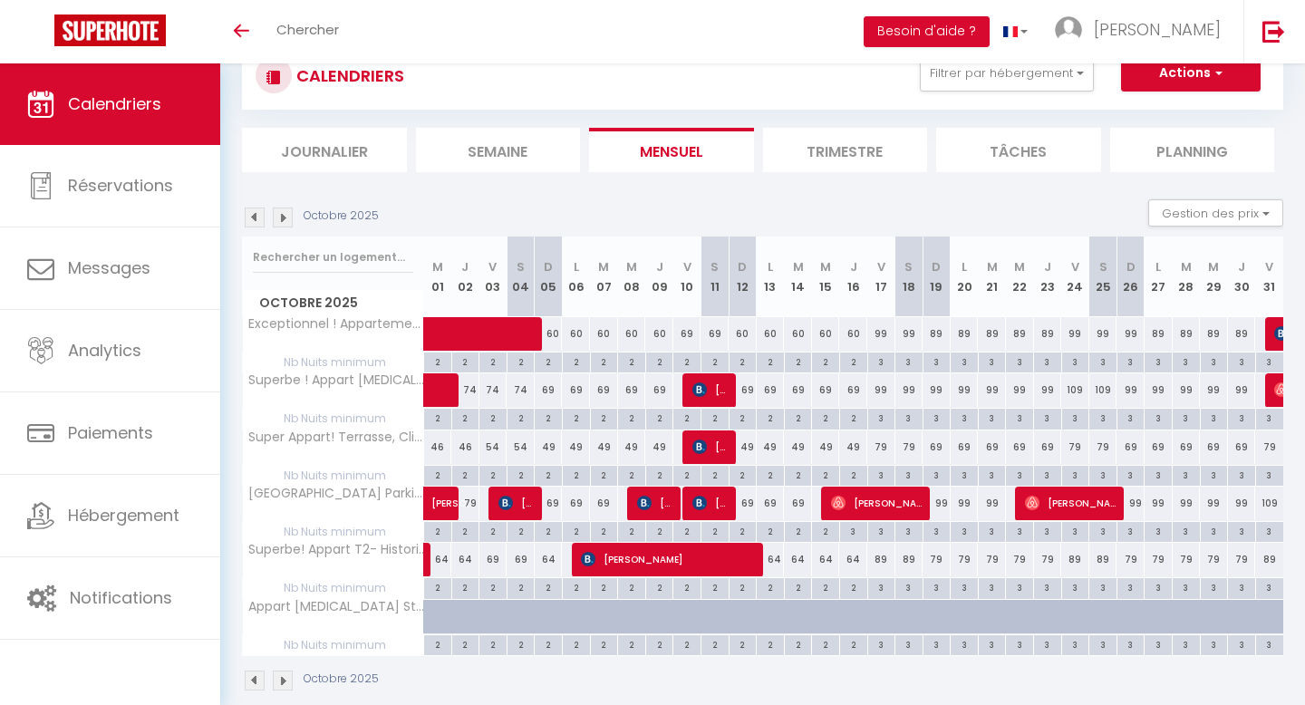
scroll to position [0, 0]
